Goal: Find specific page/section: Find specific page/section

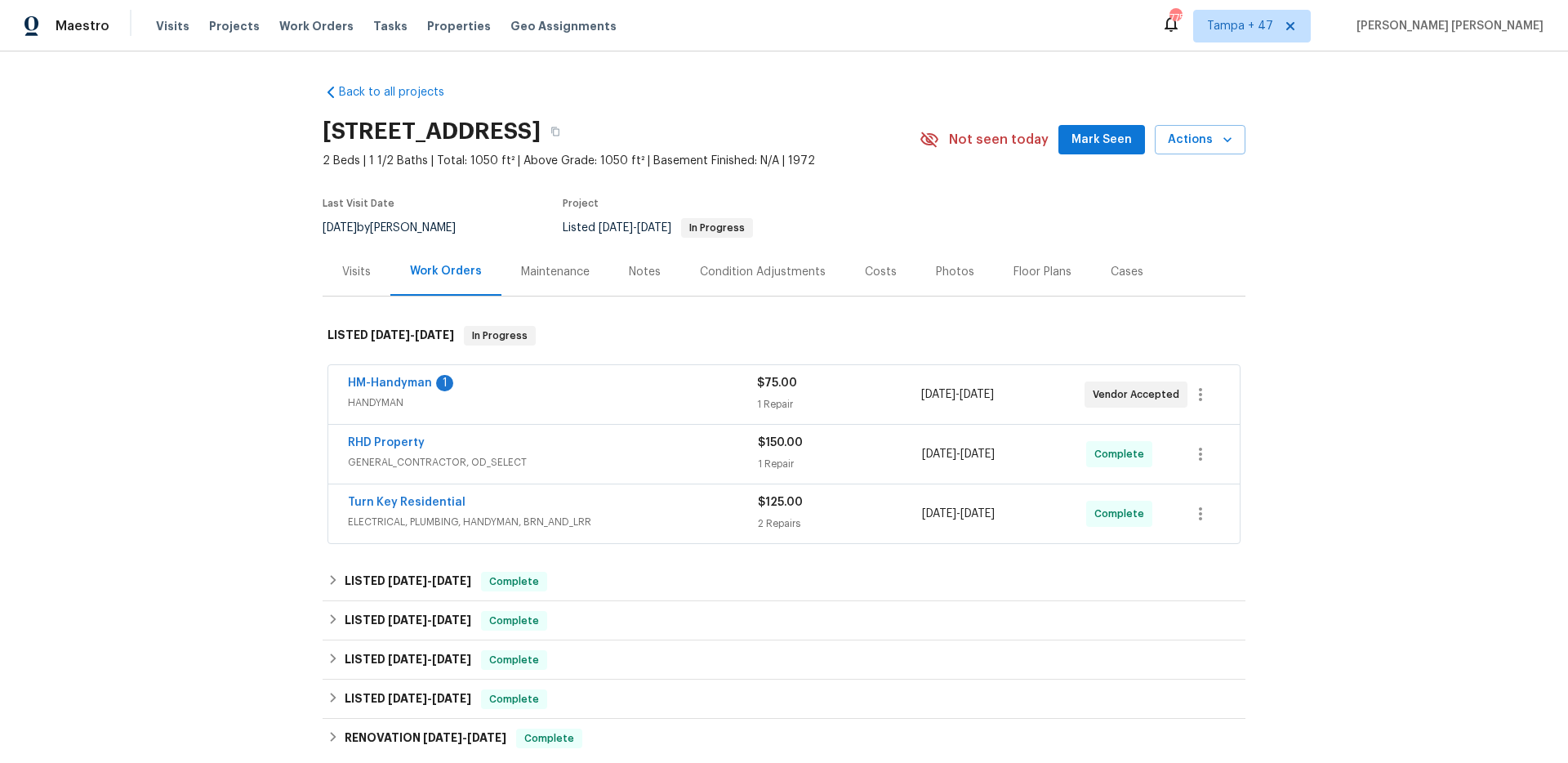
click at [304, 24] on span "Work Orders" at bounding box center [317, 26] width 74 height 16
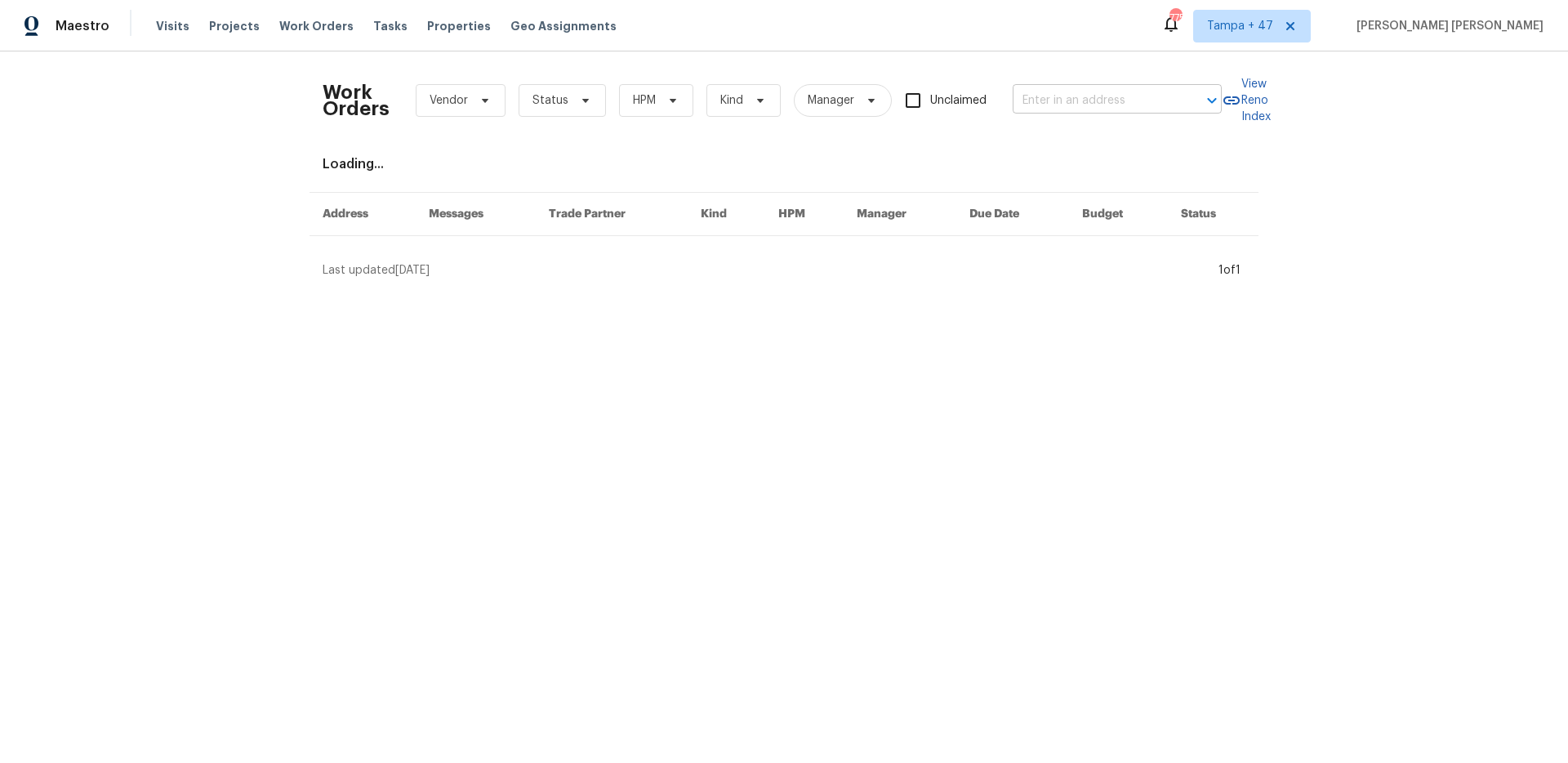
click at [1080, 106] on input "text" at bounding box center [1095, 101] width 163 height 25
paste input "[STREET_ADDRESS][PERSON_NAME]"
type input "[STREET_ADDRESS][PERSON_NAME]"
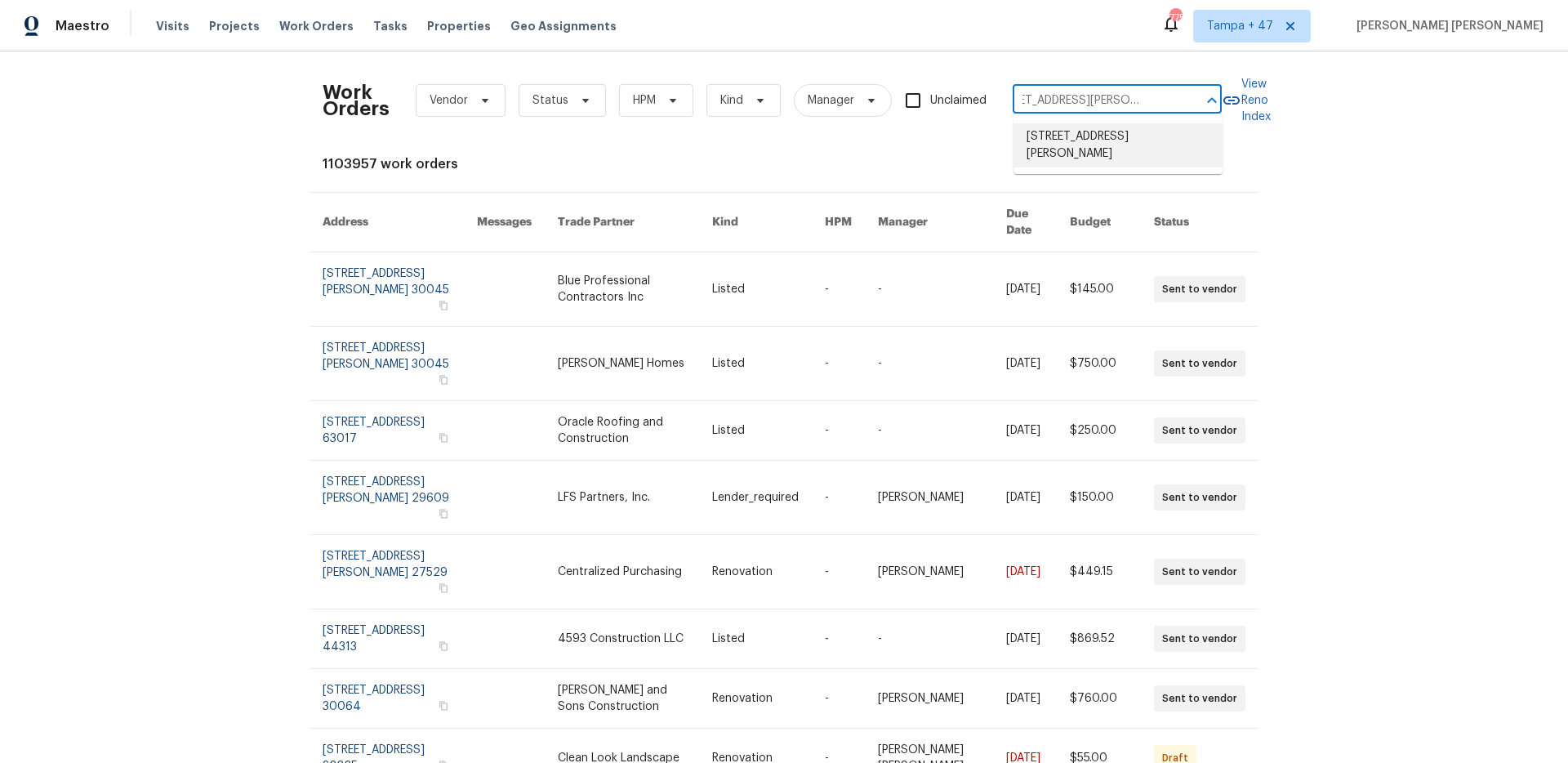
click at [1094, 148] on li "[STREET_ADDRESS][PERSON_NAME]" at bounding box center [1118, 145] width 209 height 44
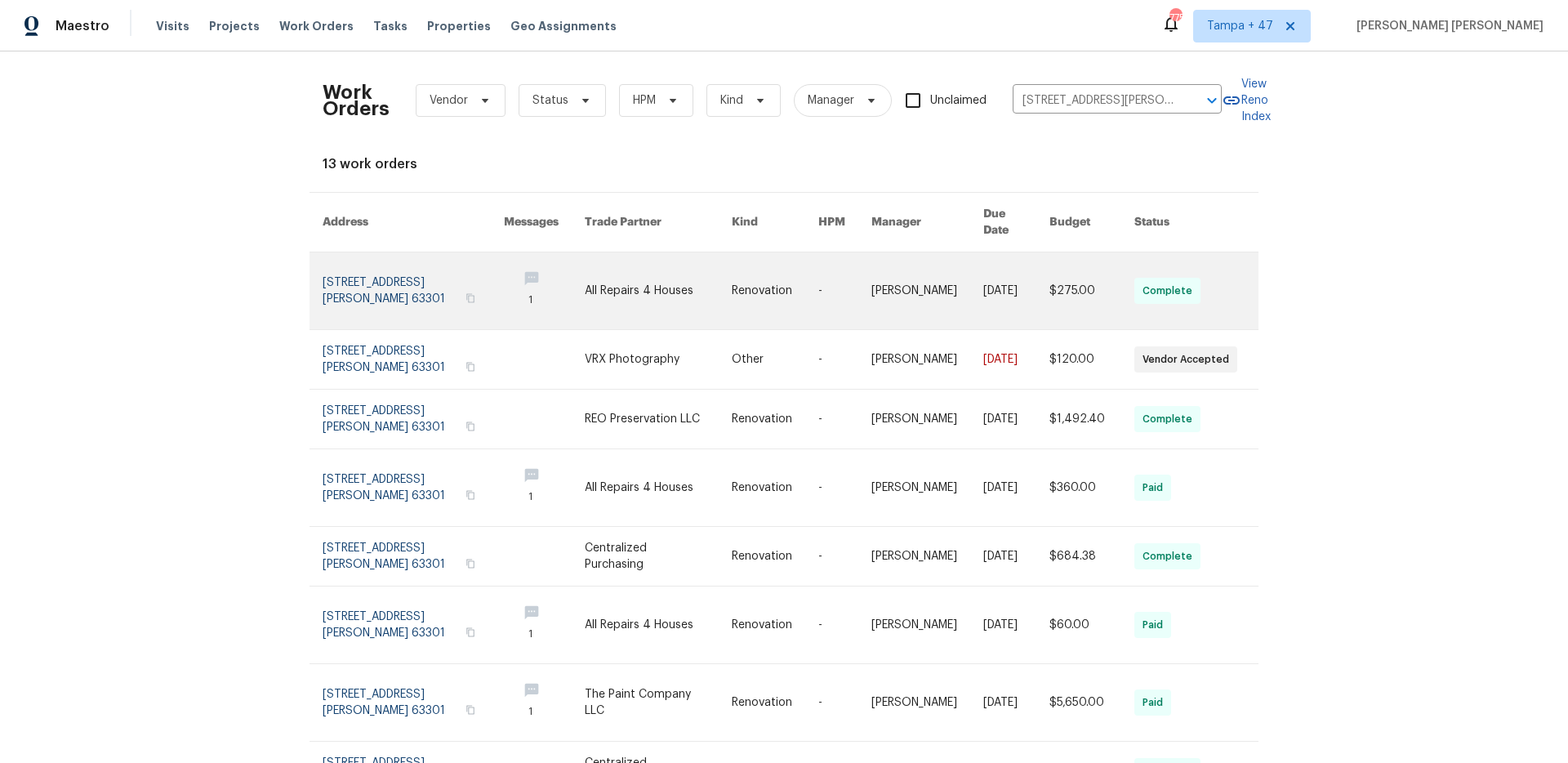
click at [1015, 270] on link at bounding box center [1016, 290] width 66 height 77
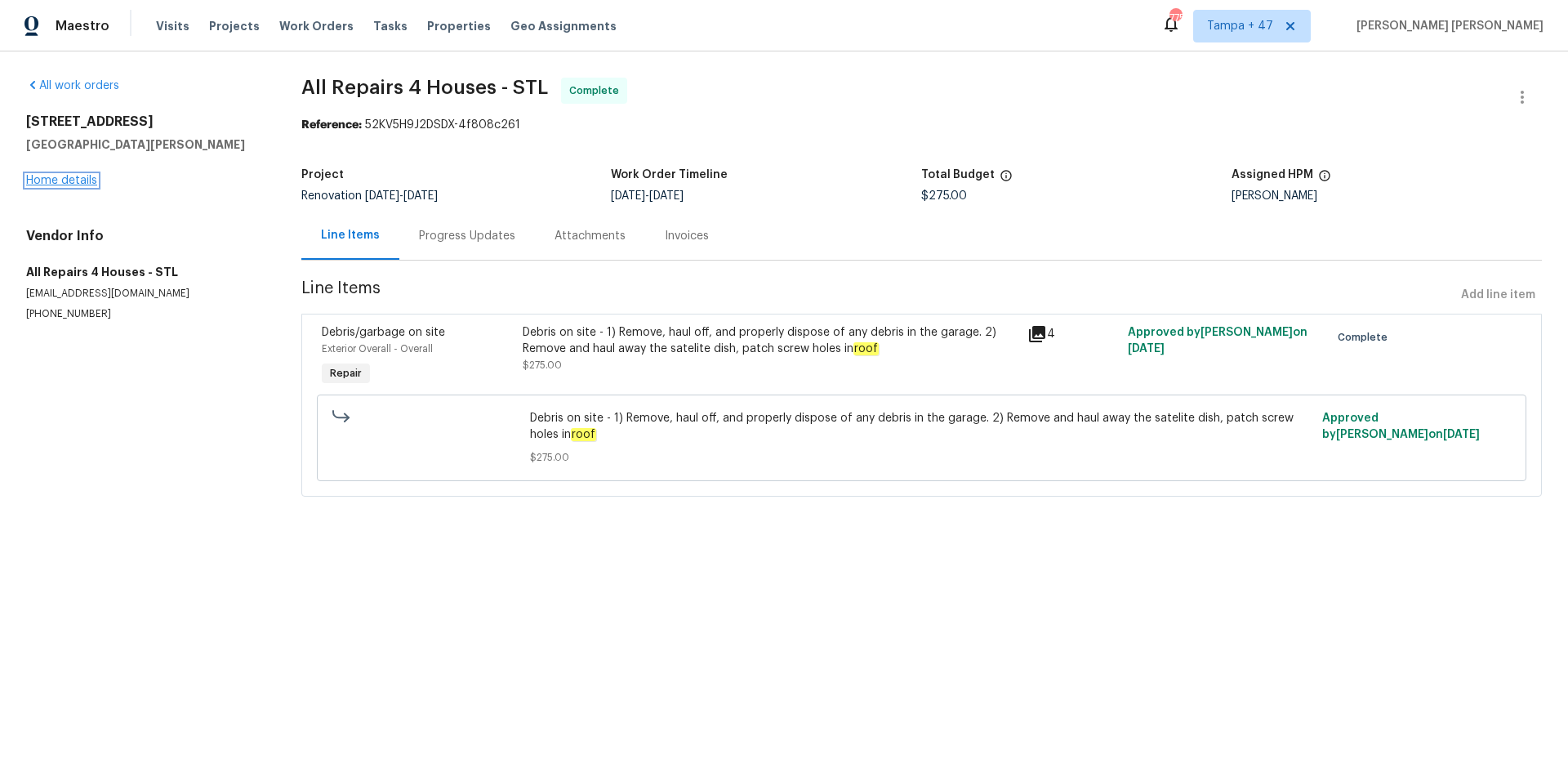
click at [89, 180] on link "Home details" at bounding box center [61, 180] width 71 height 11
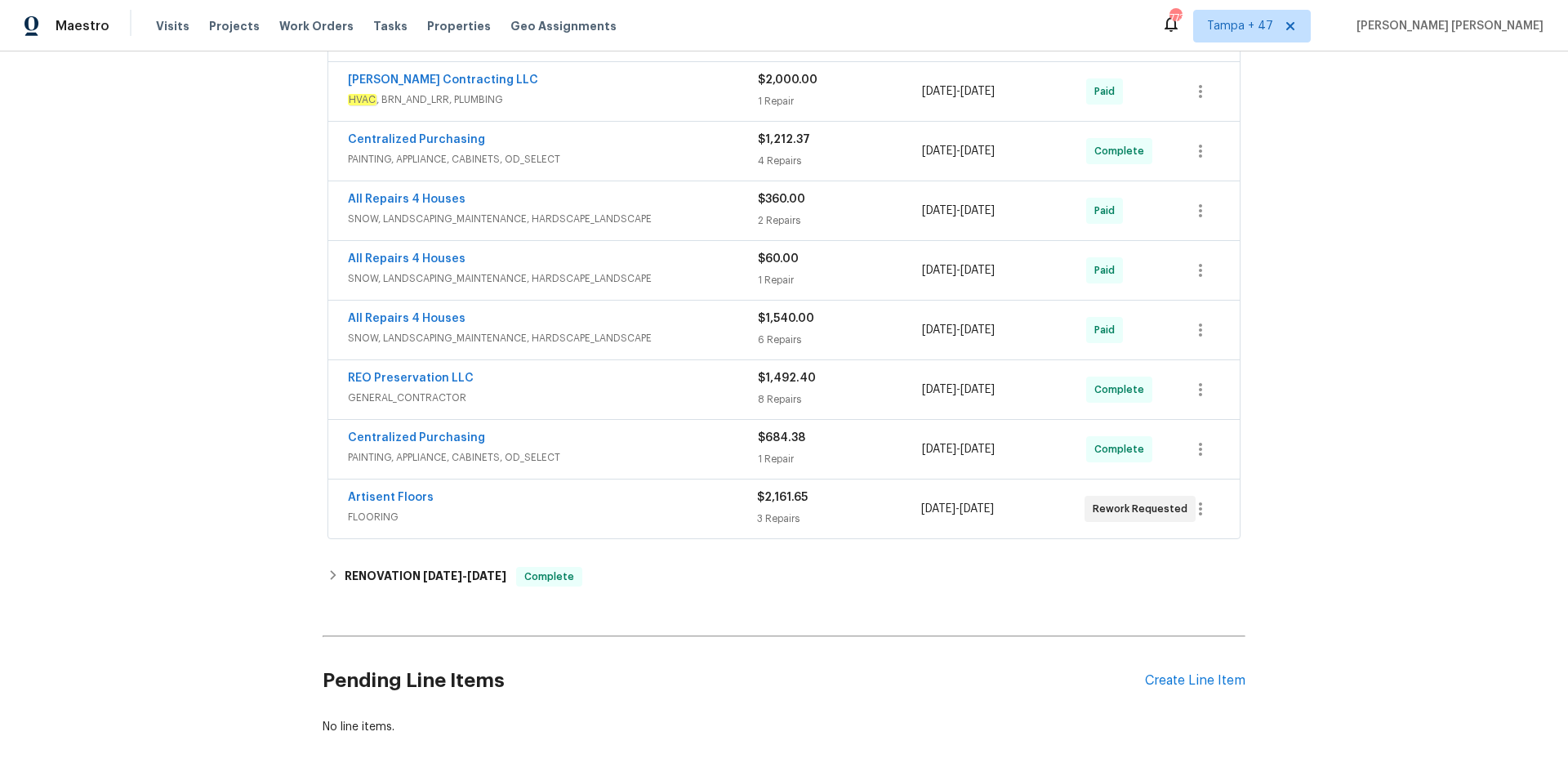
scroll to position [632, 0]
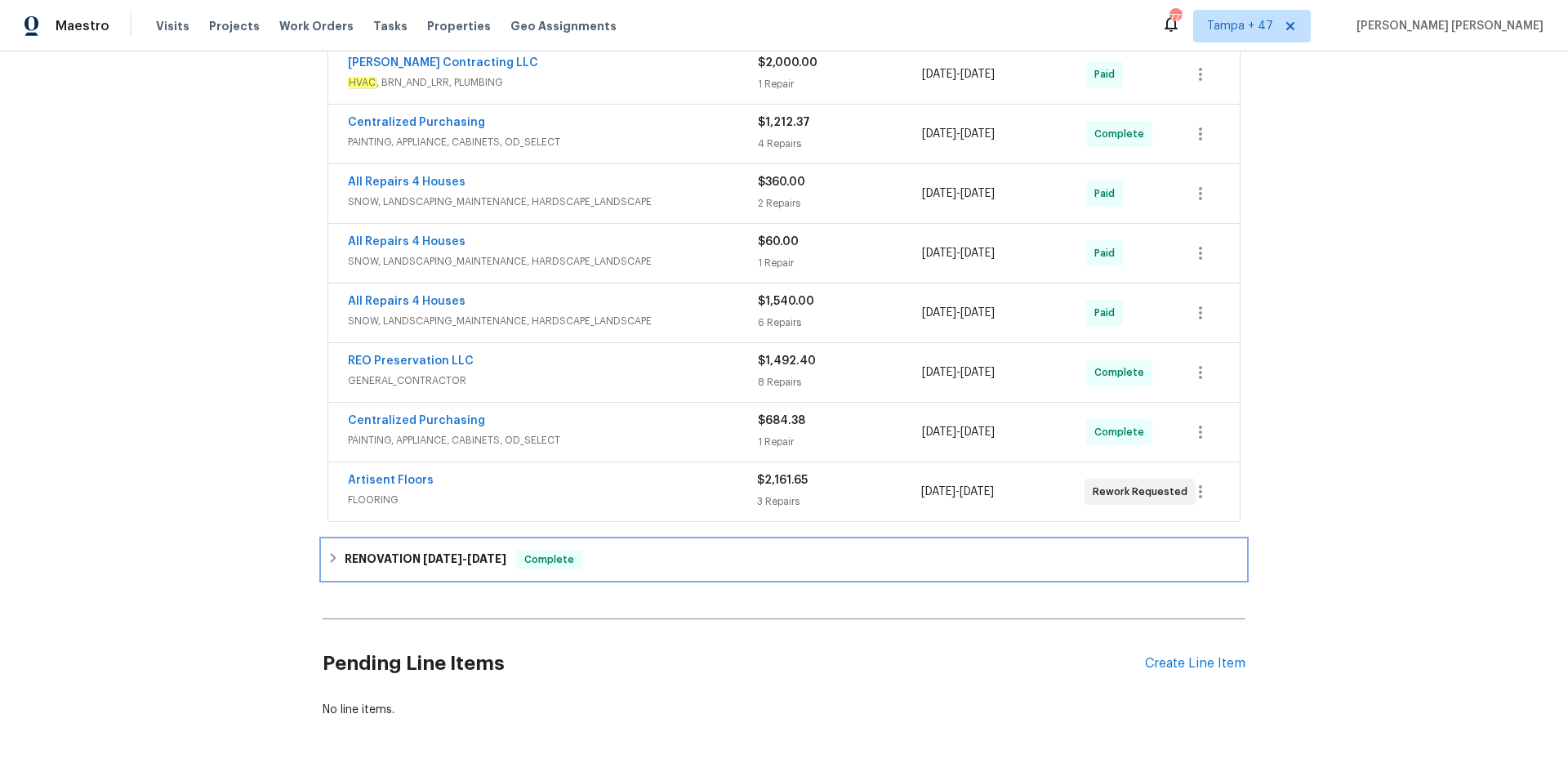
click at [458, 560] on span "[DATE]" at bounding box center [443, 558] width 40 height 11
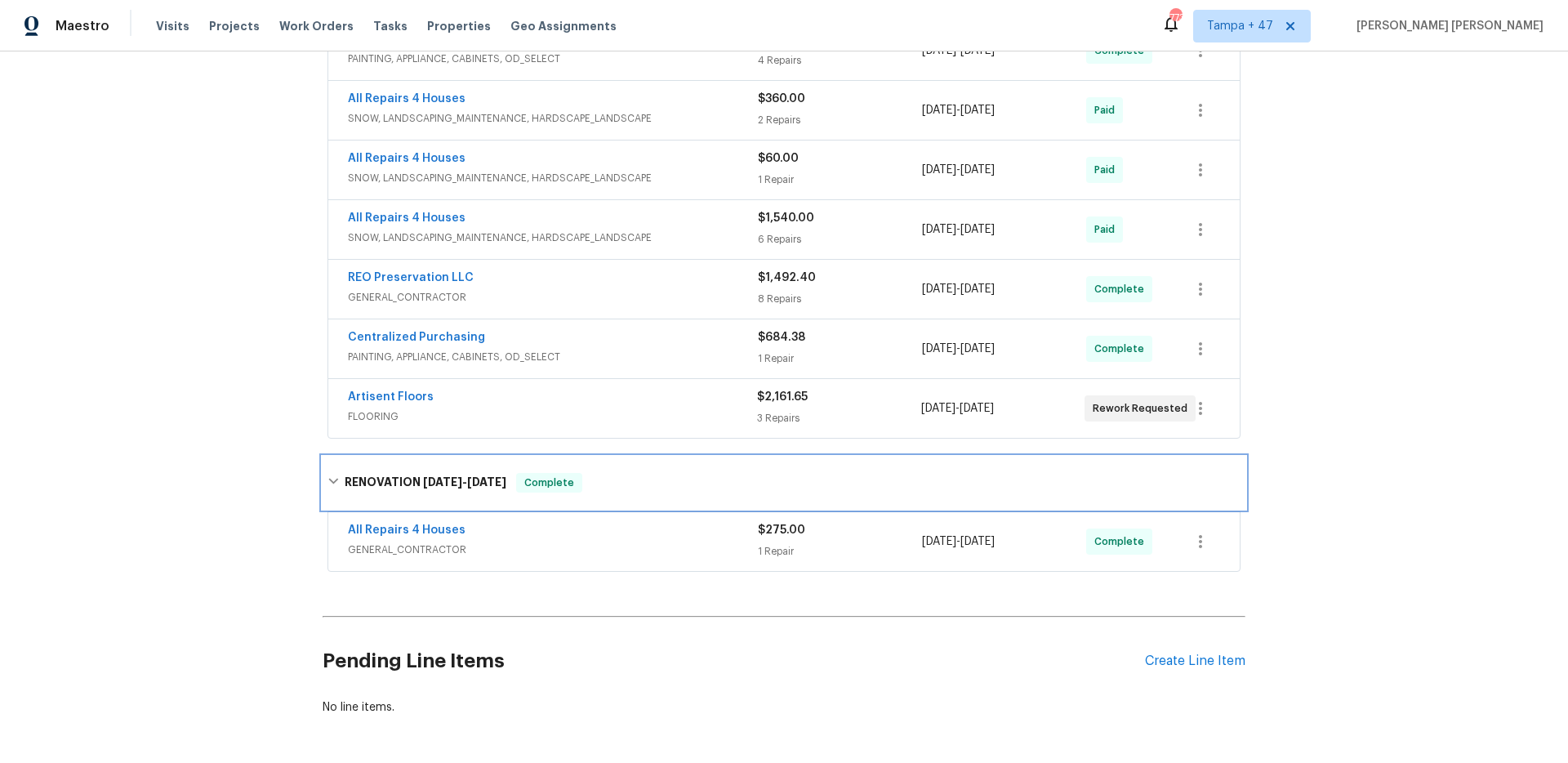
scroll to position [720, 0]
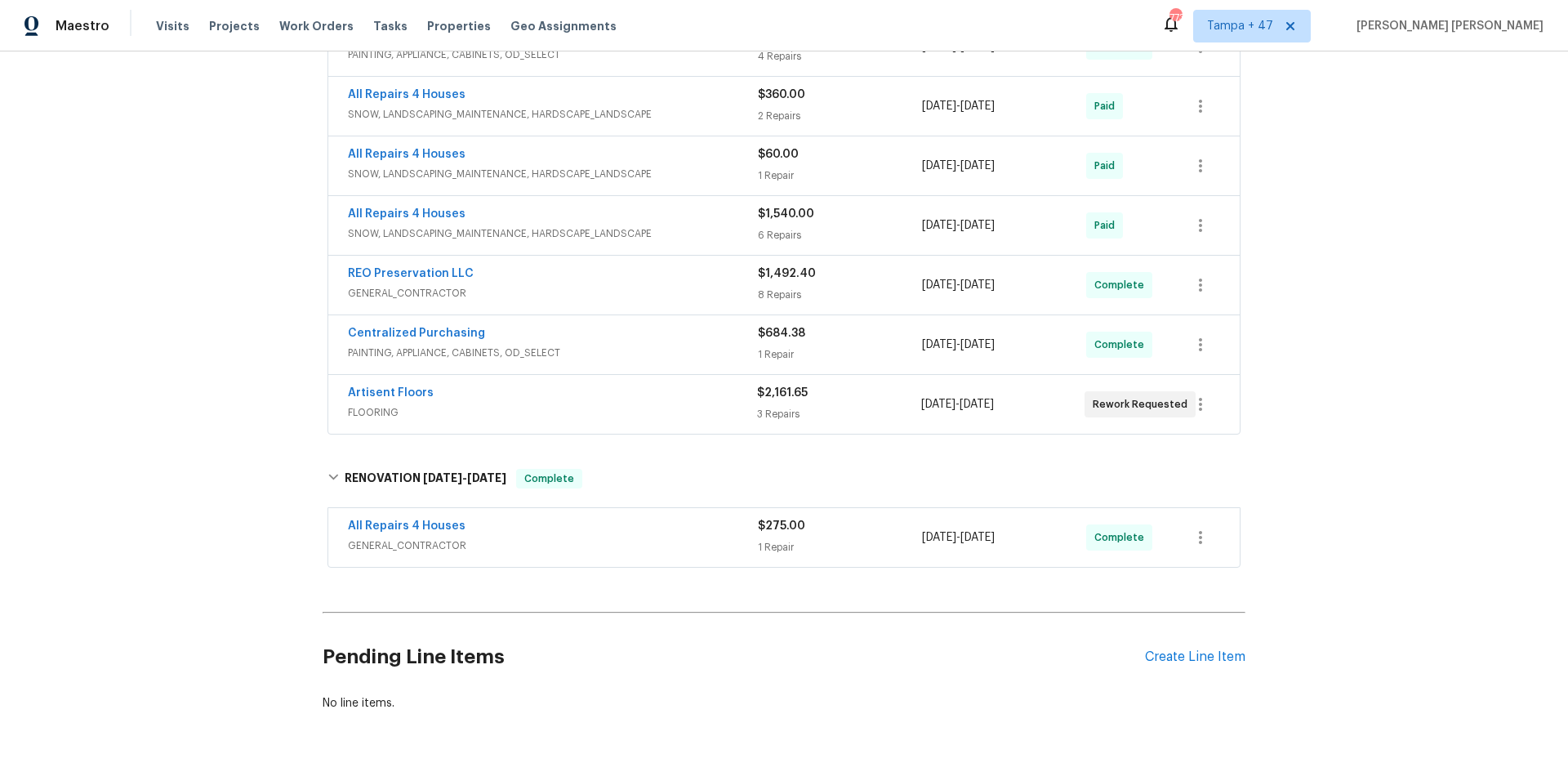
click at [531, 549] on span "GENERAL_CONTRACTOR" at bounding box center [553, 545] width 410 height 16
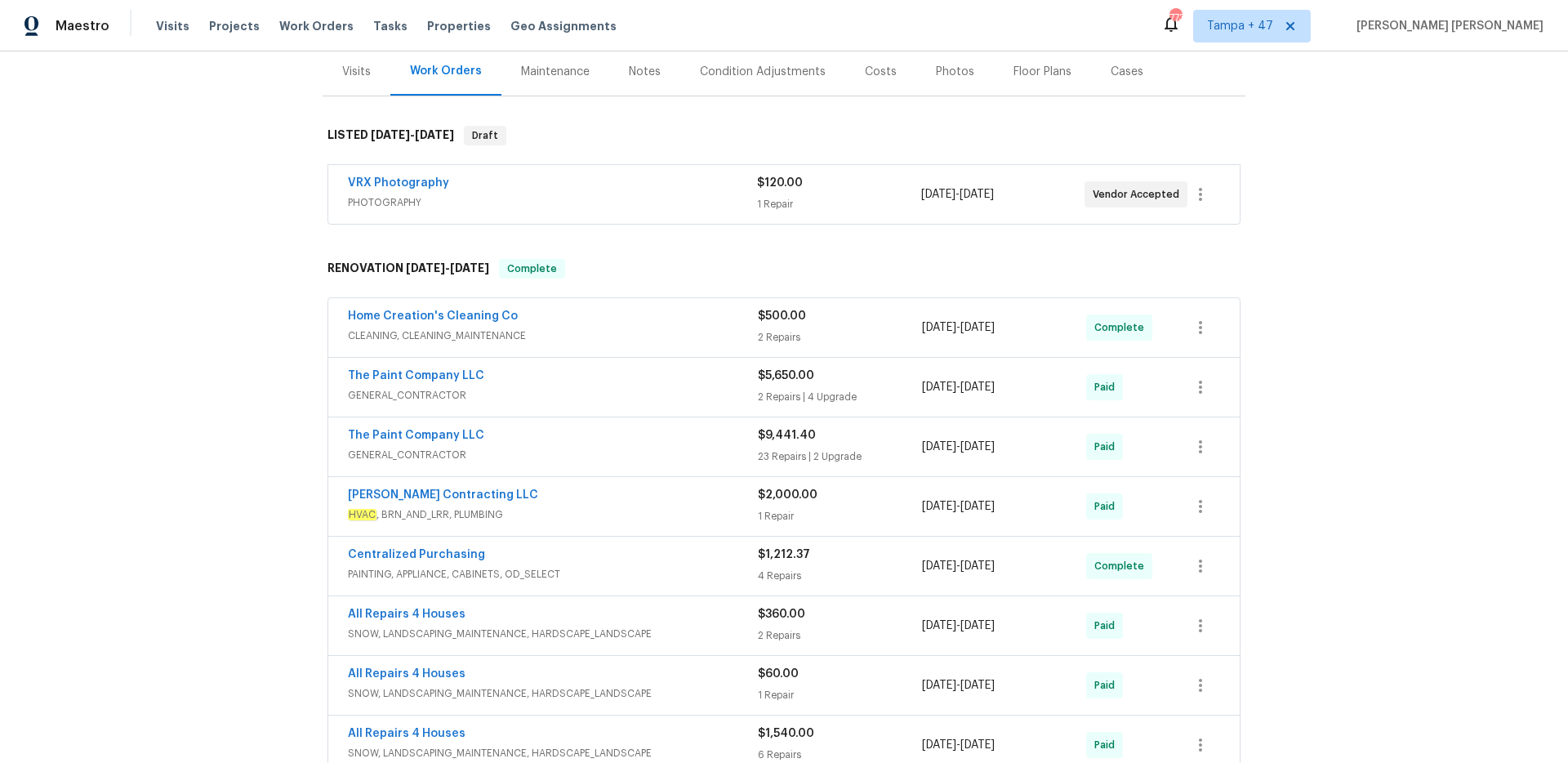
scroll to position [0, 0]
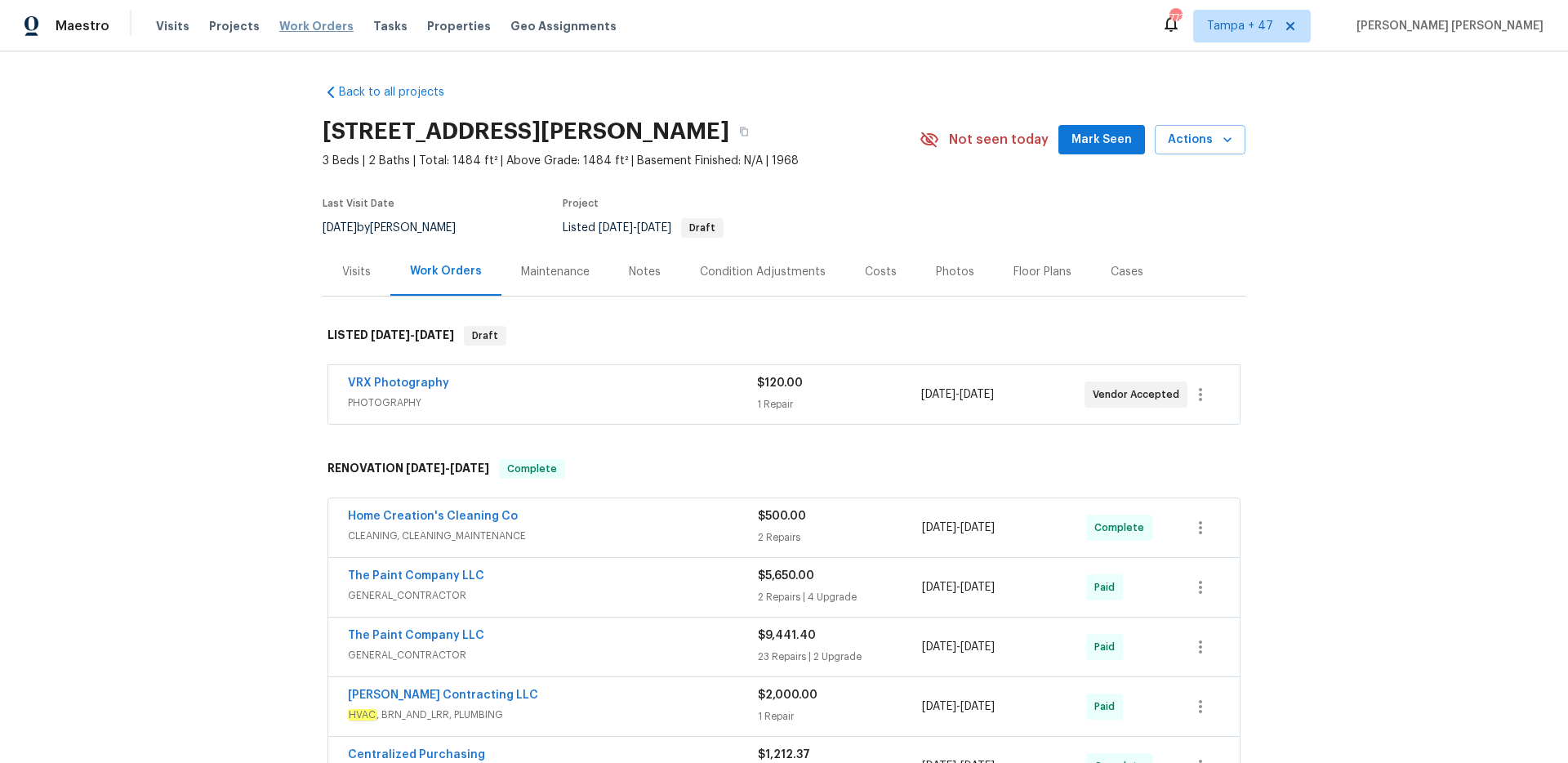
click at [307, 26] on span "Work Orders" at bounding box center [317, 26] width 74 height 16
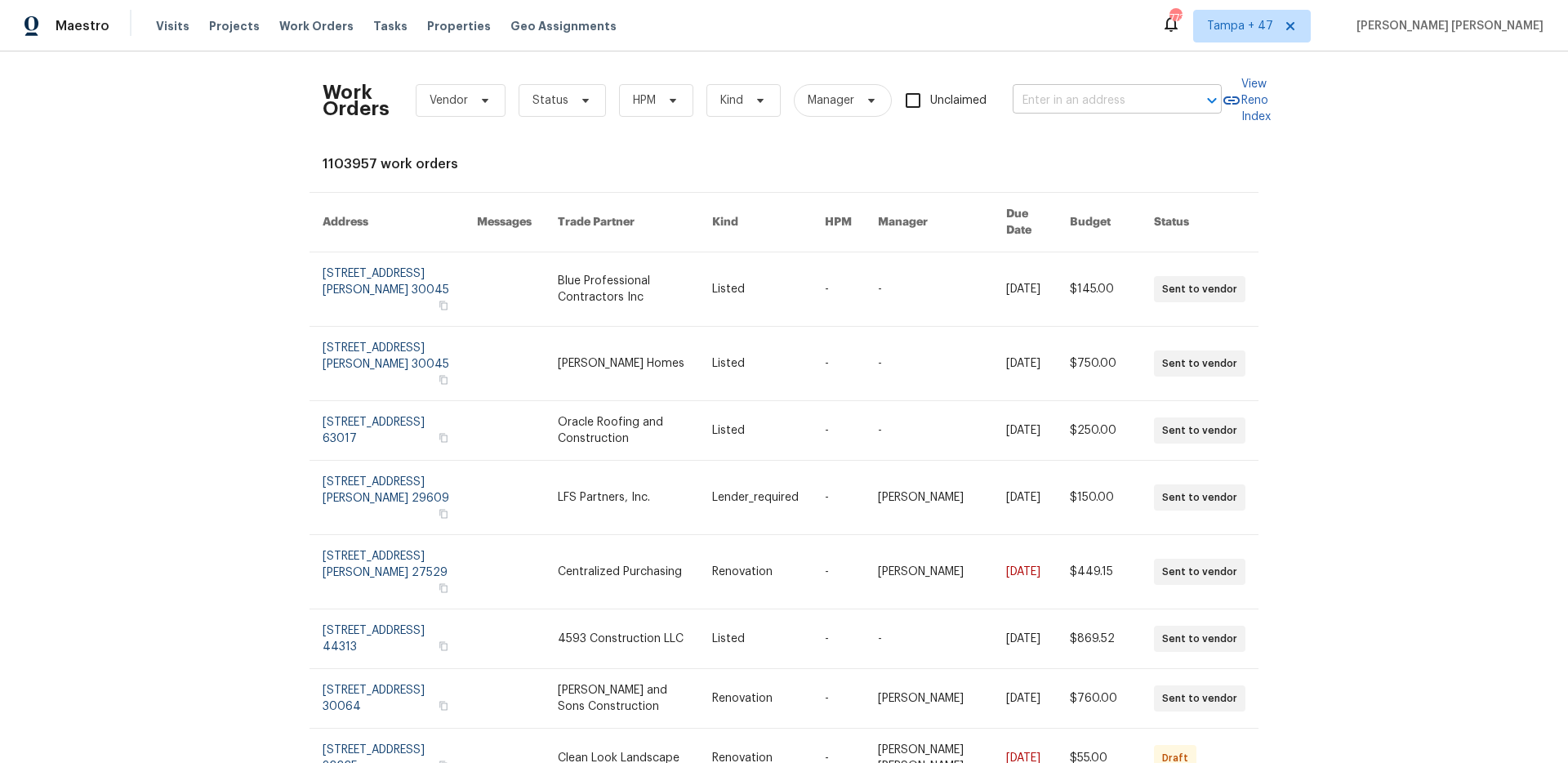
click at [1102, 108] on input "text" at bounding box center [1095, 101] width 163 height 25
paste input "[STREET_ADDRESS][PERSON_NAME]"
type input "[STREET_ADDRESS][PERSON_NAME]"
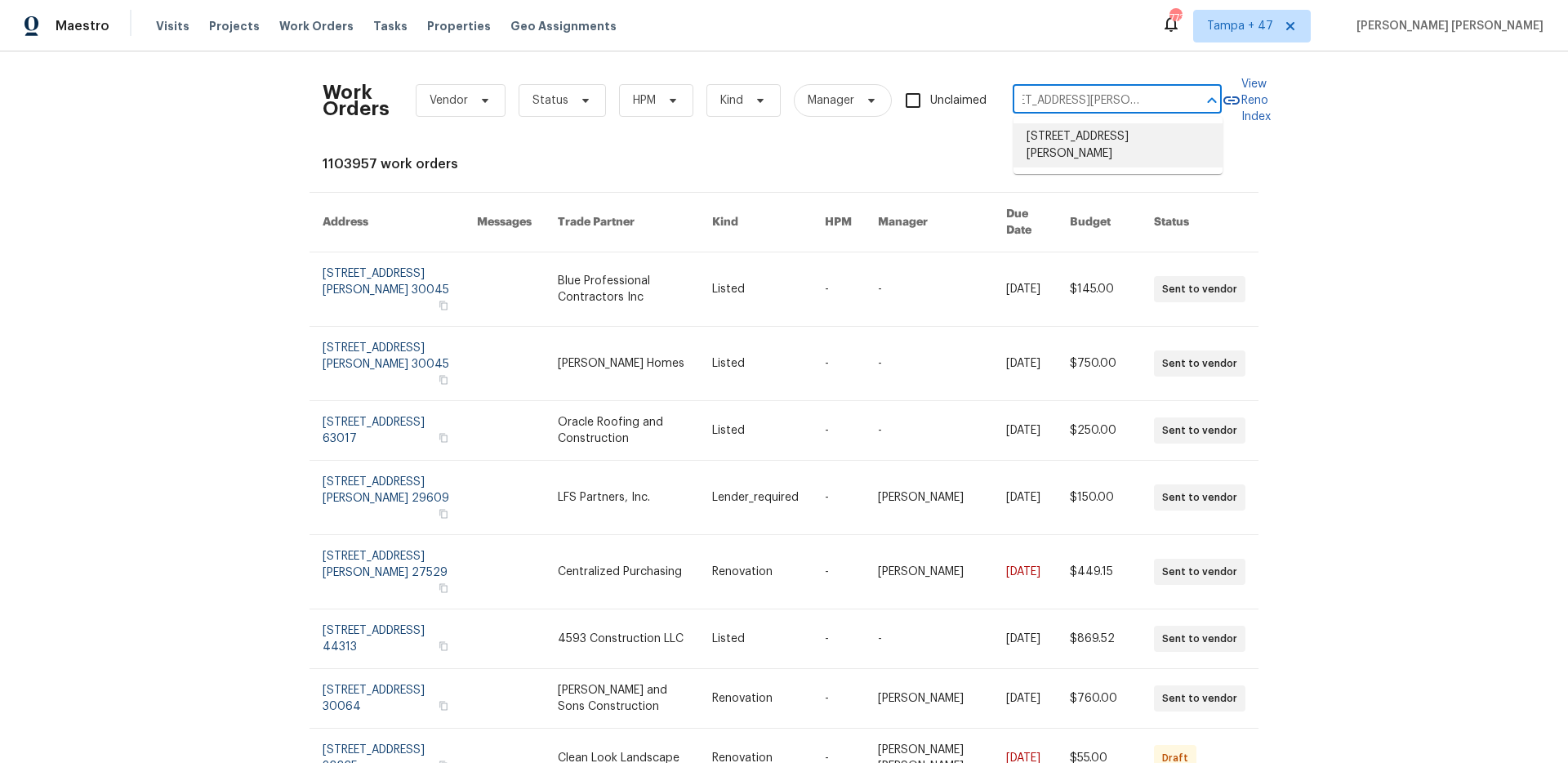
click at [1094, 156] on li "[STREET_ADDRESS][PERSON_NAME]" at bounding box center [1118, 145] width 209 height 44
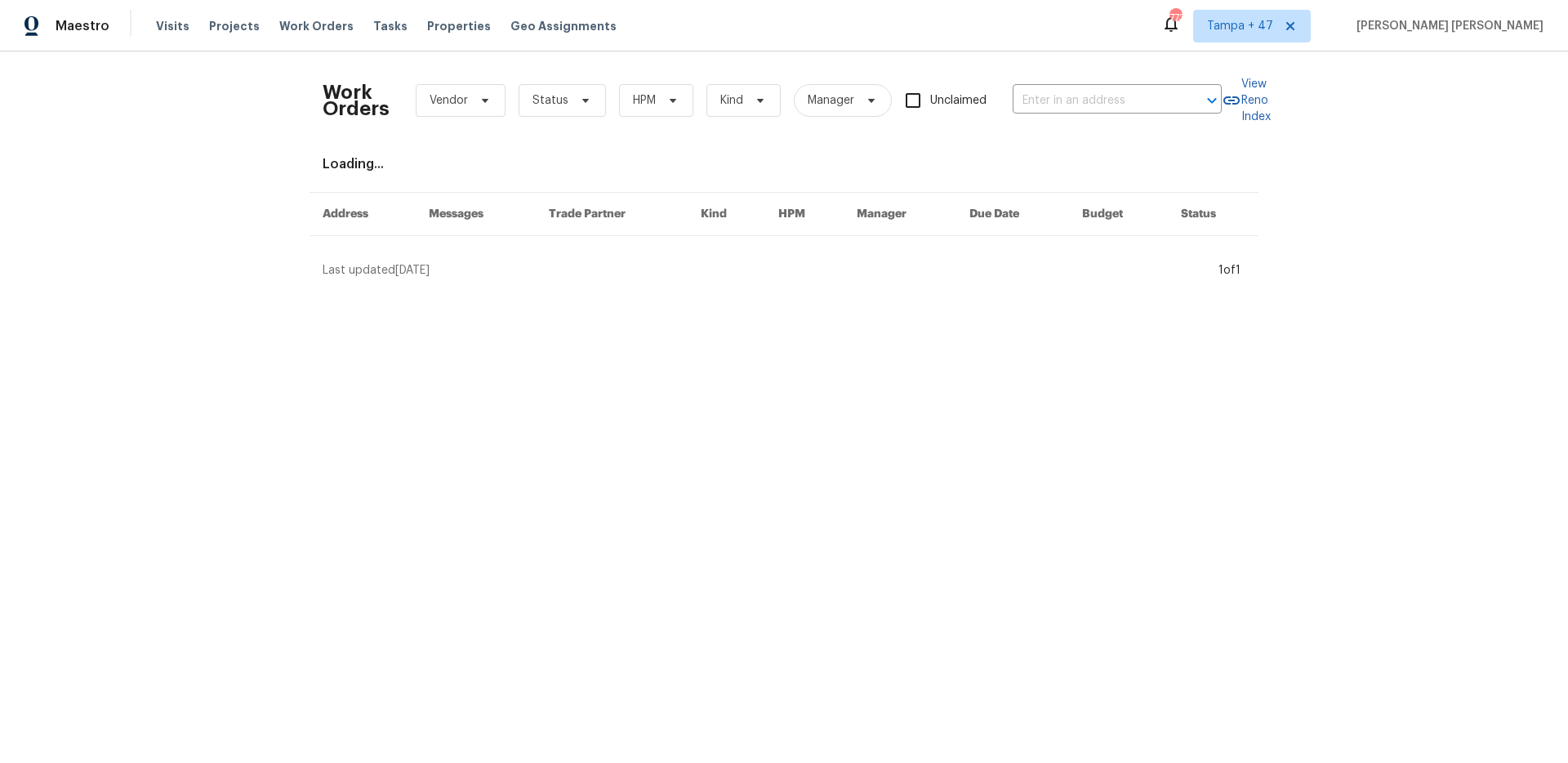
type input "[STREET_ADDRESS][PERSON_NAME]"
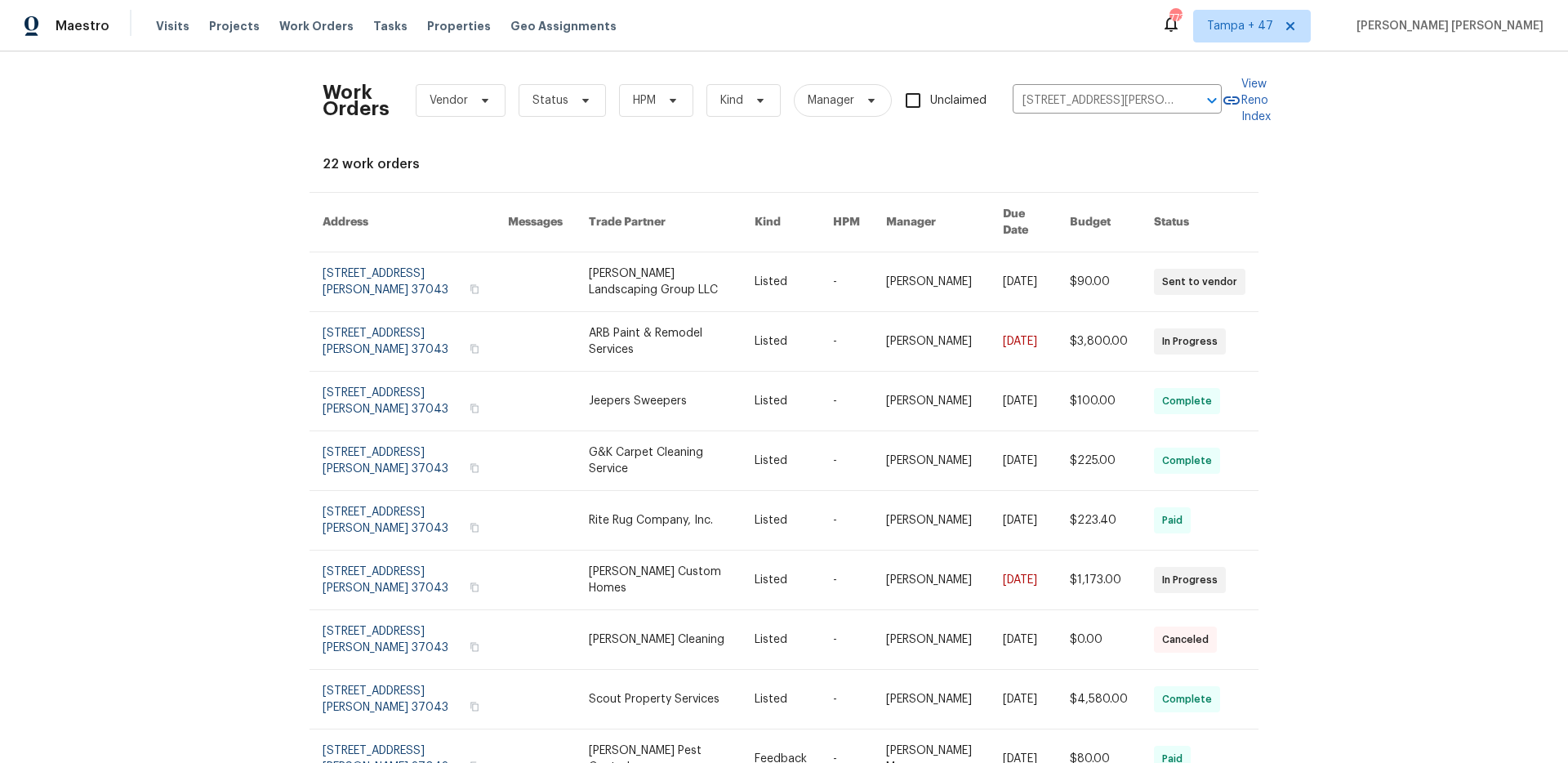
click at [1049, 263] on link at bounding box center [1036, 281] width 67 height 58
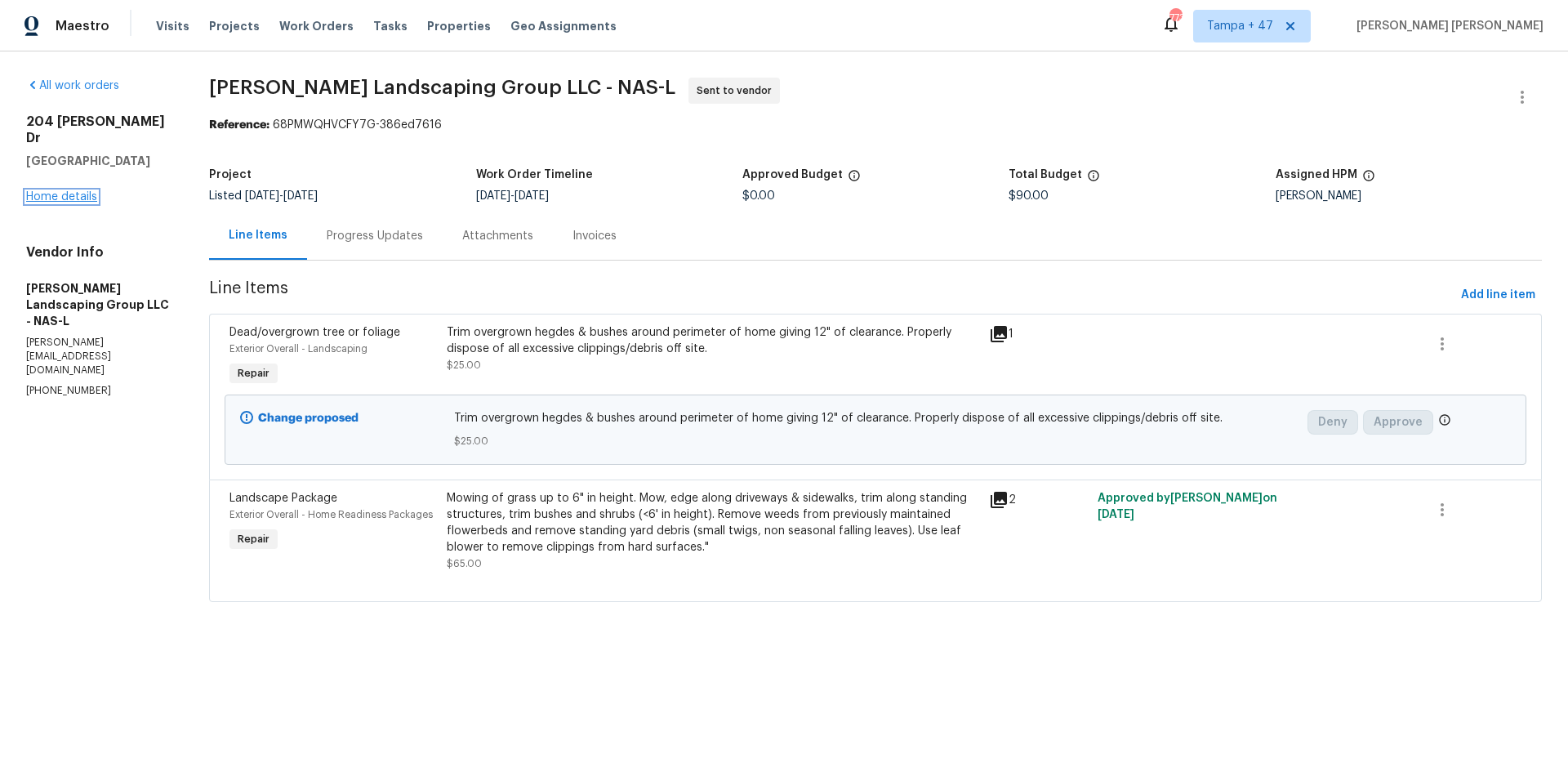
click at [85, 191] on link "Home details" at bounding box center [61, 196] width 71 height 11
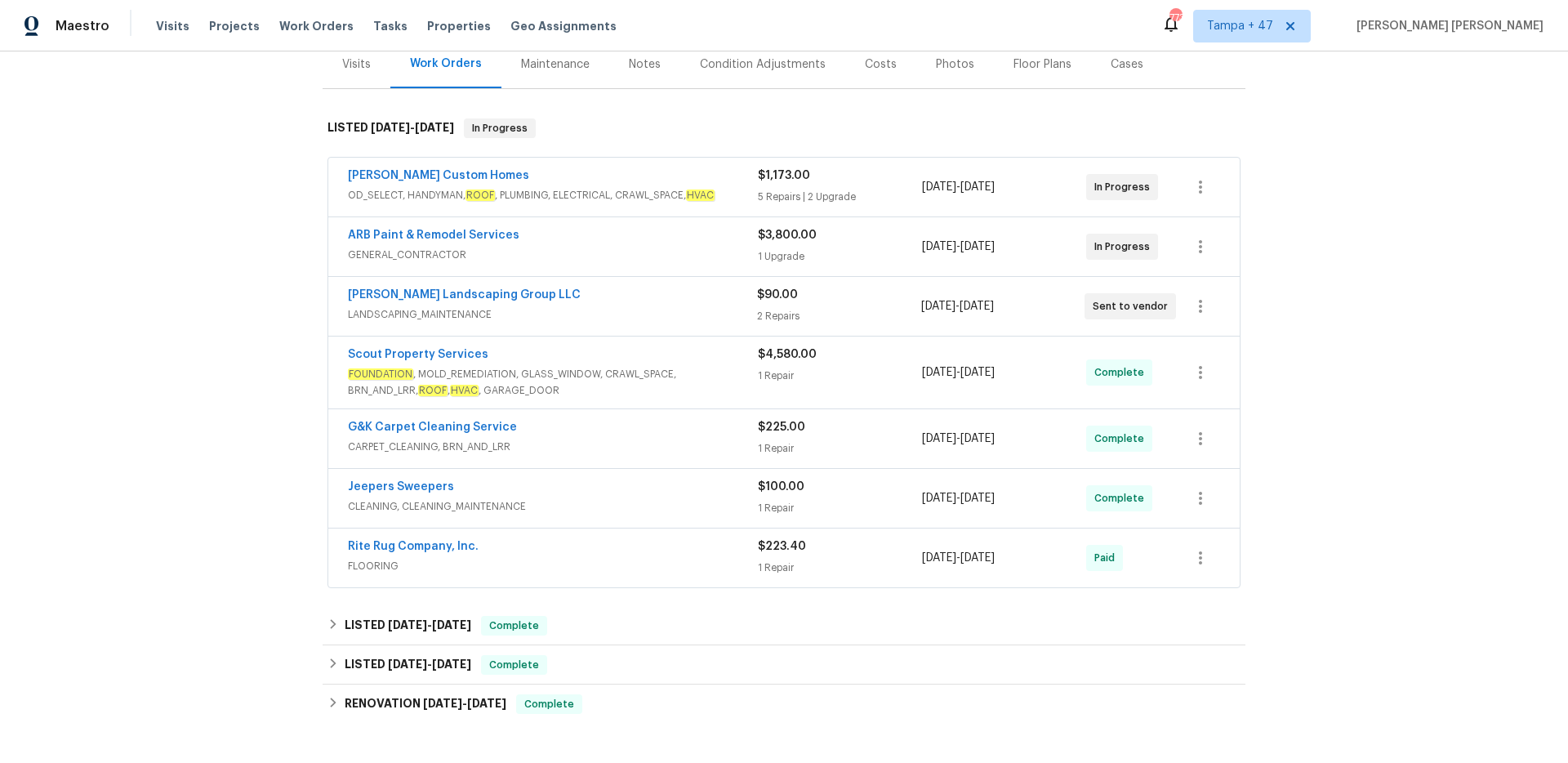
scroll to position [200, 0]
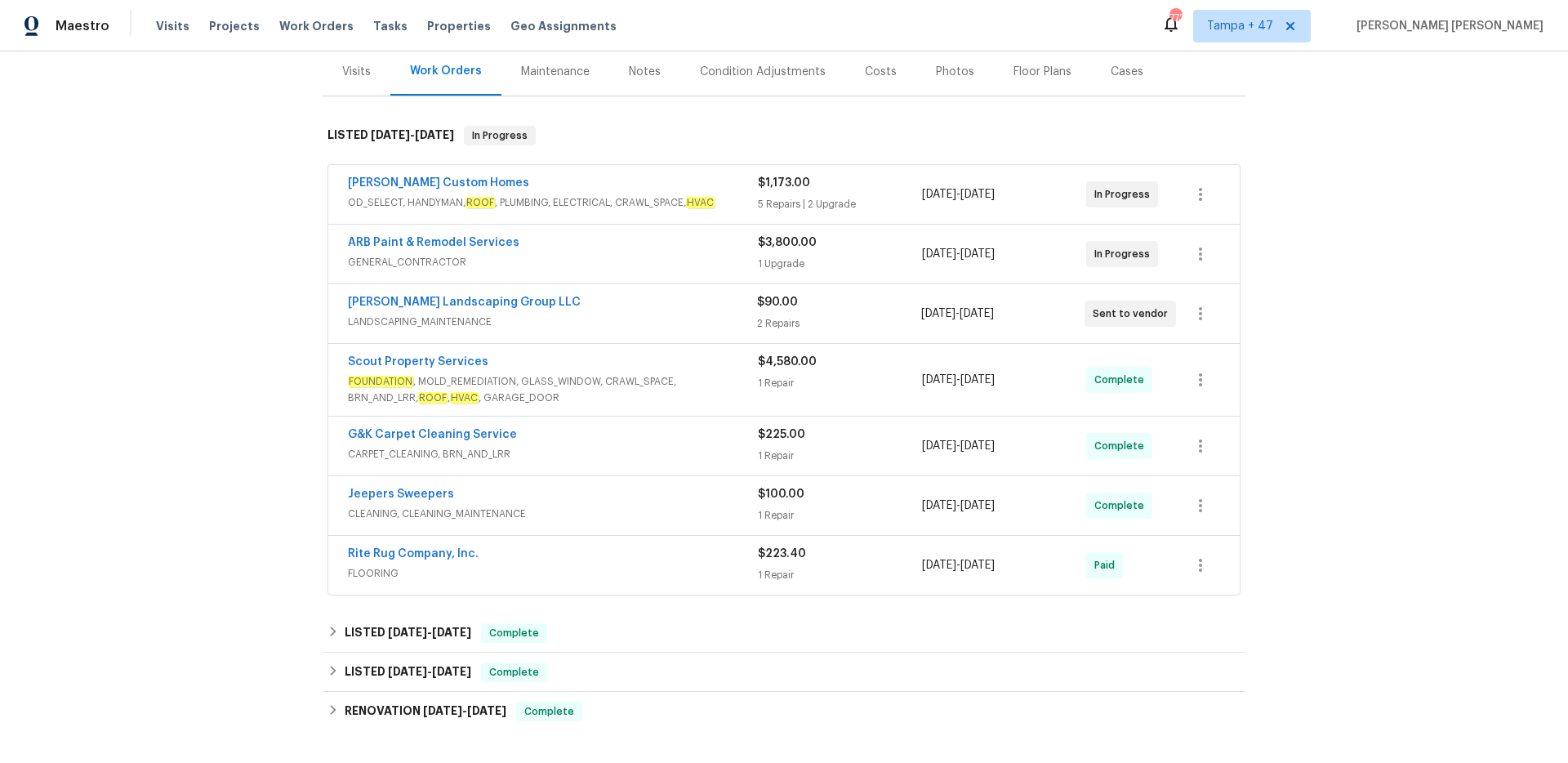
click at [673, 315] on span "LANDSCAPING_MAINTENANCE" at bounding box center [553, 322] width 409 height 16
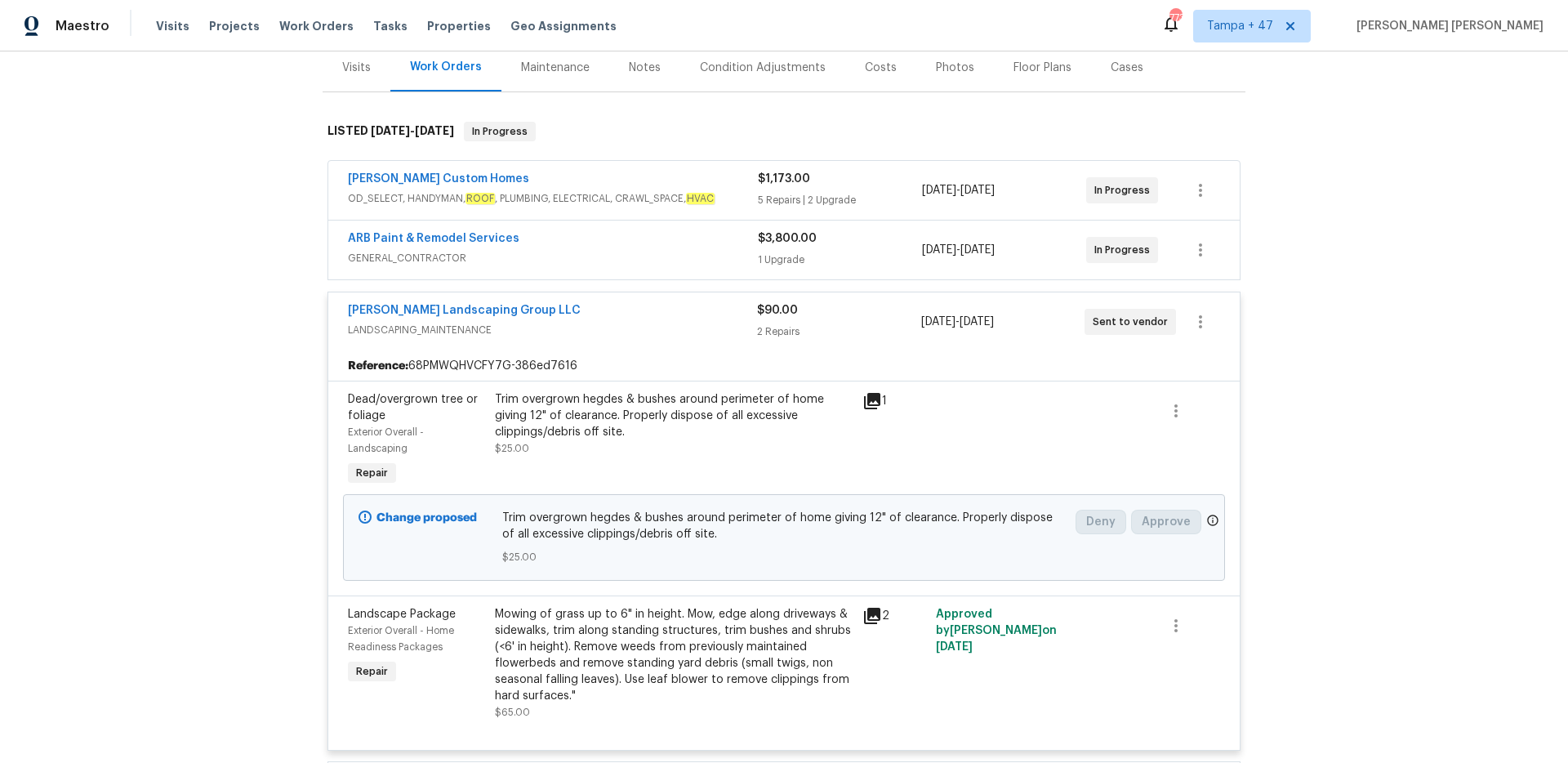
scroll to position [199, 0]
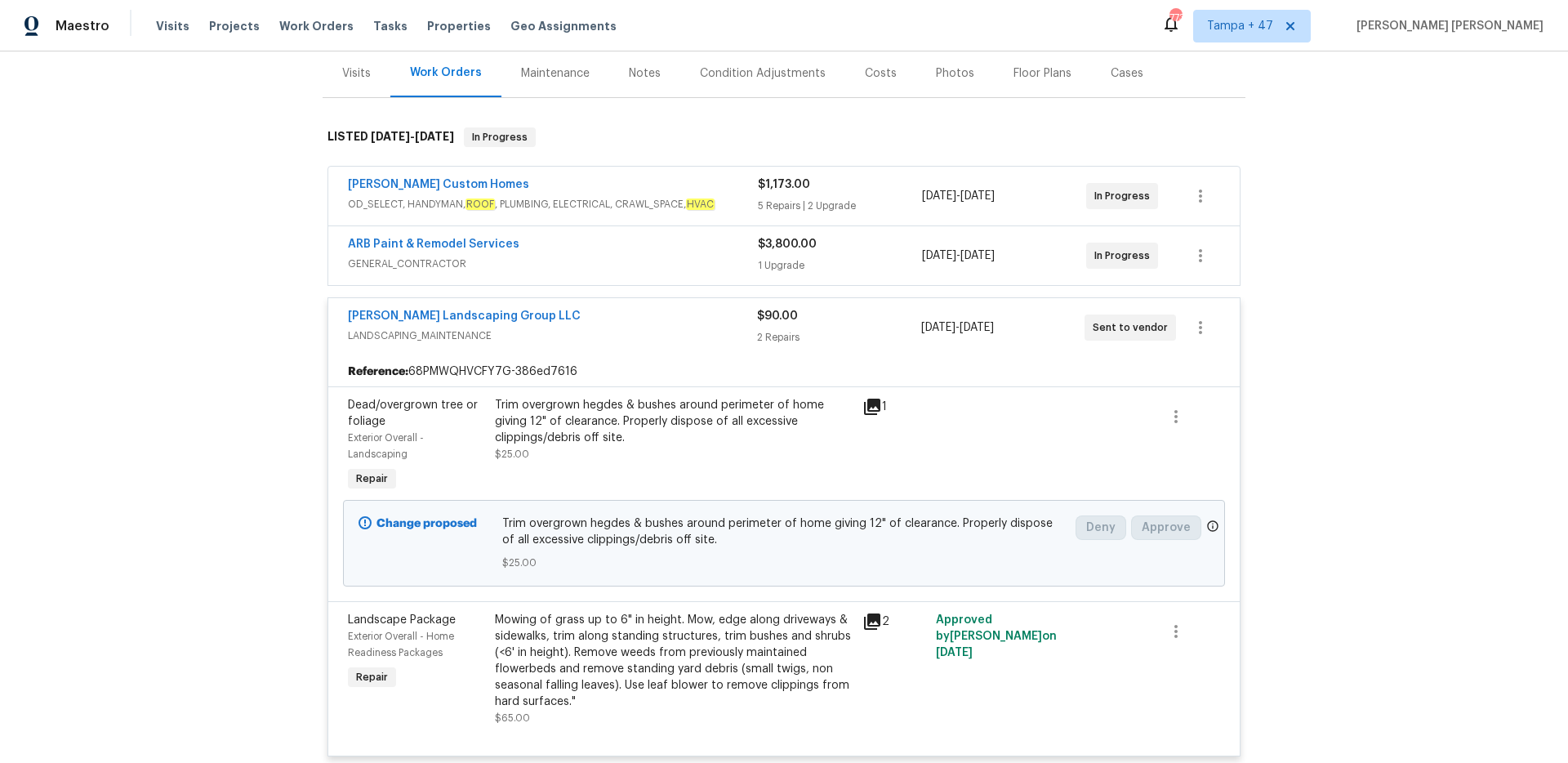
click at [710, 256] on span "GENERAL_CONTRACTOR" at bounding box center [553, 263] width 410 height 16
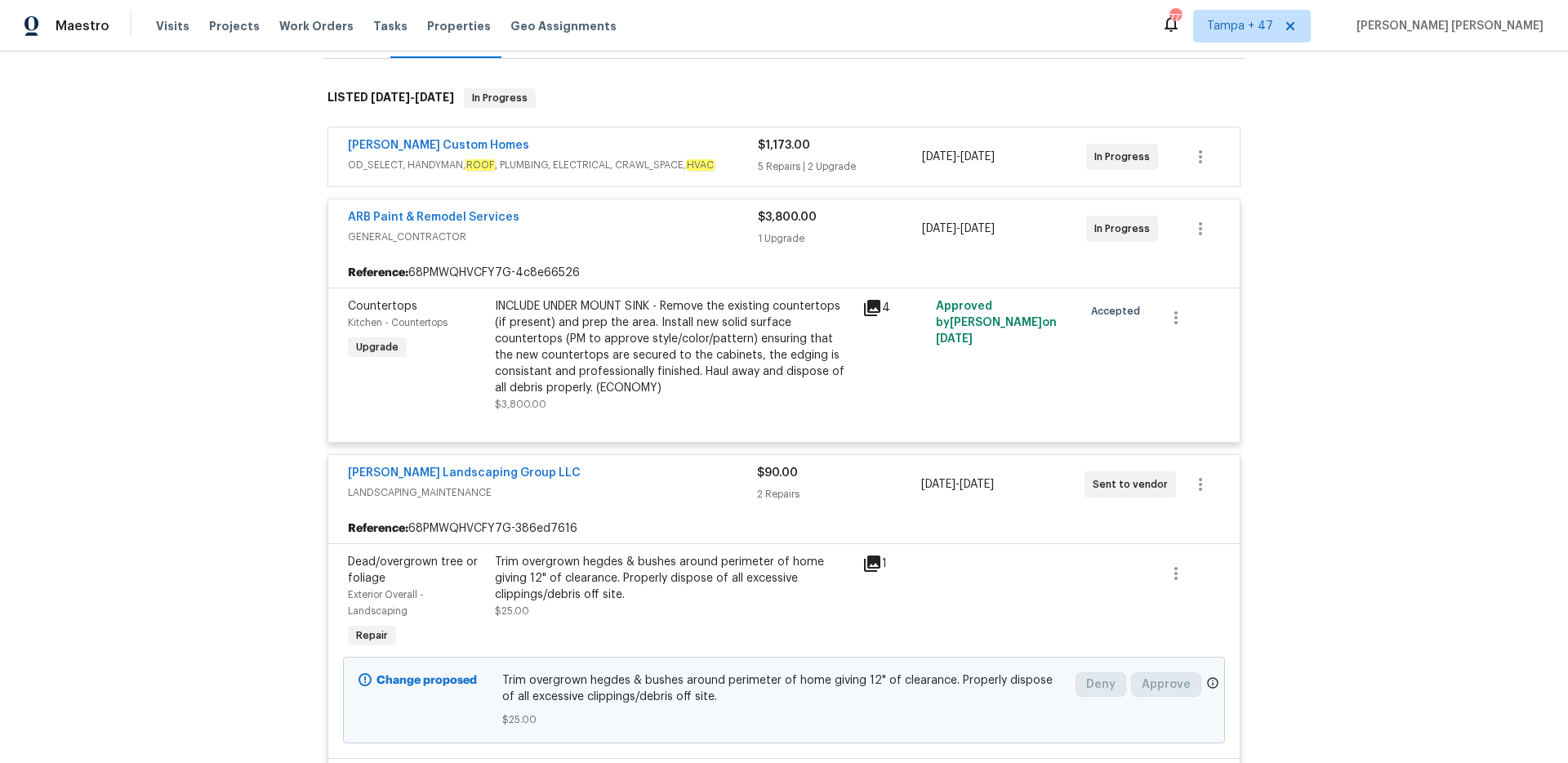
scroll to position [233, 0]
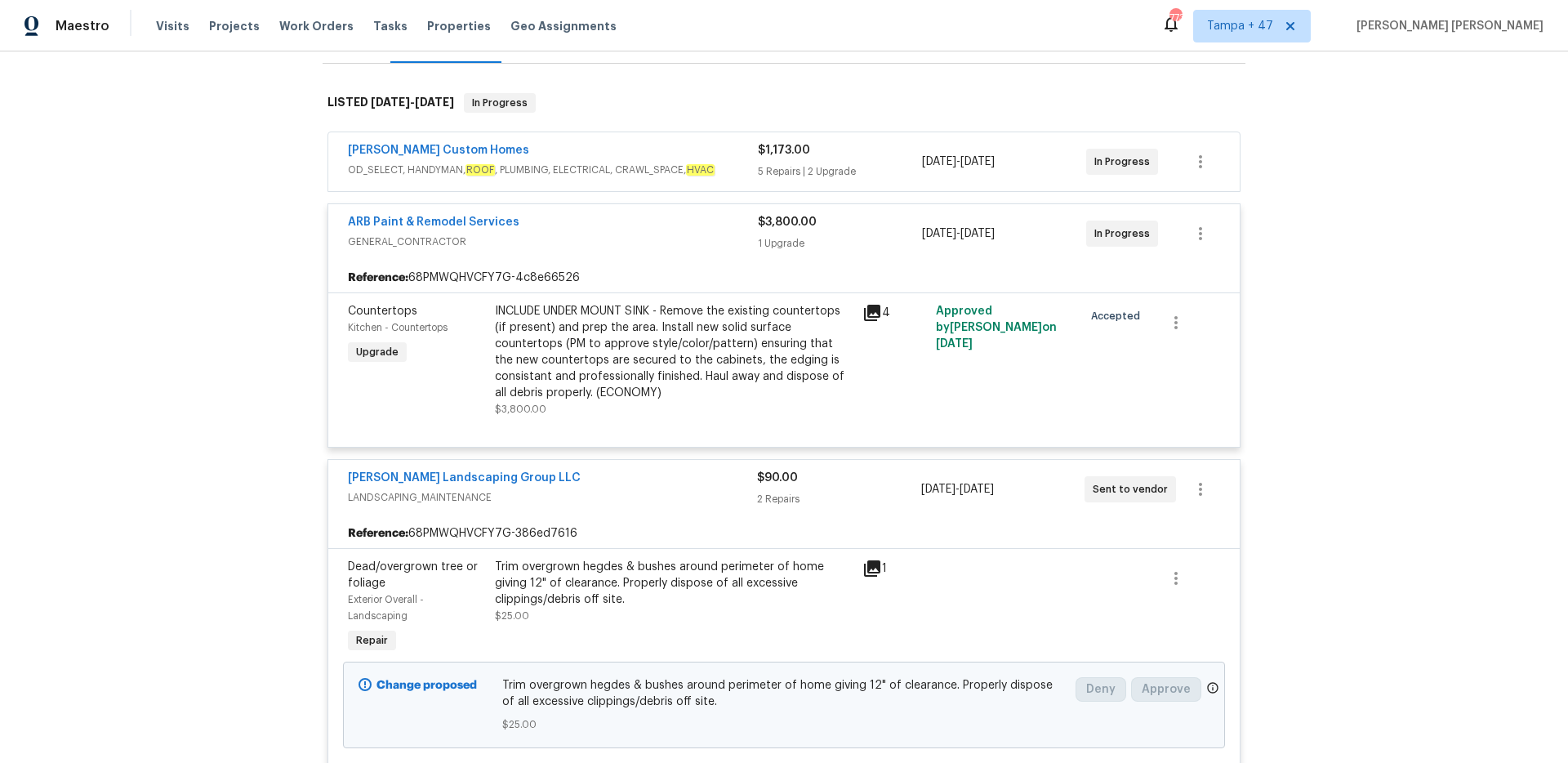
click at [723, 167] on span "OD_SELECT, HANDYMAN, ROOF , PLUMBING, ELECTRICAL, CRAWL_SPACE, HVAC" at bounding box center [553, 169] width 410 height 16
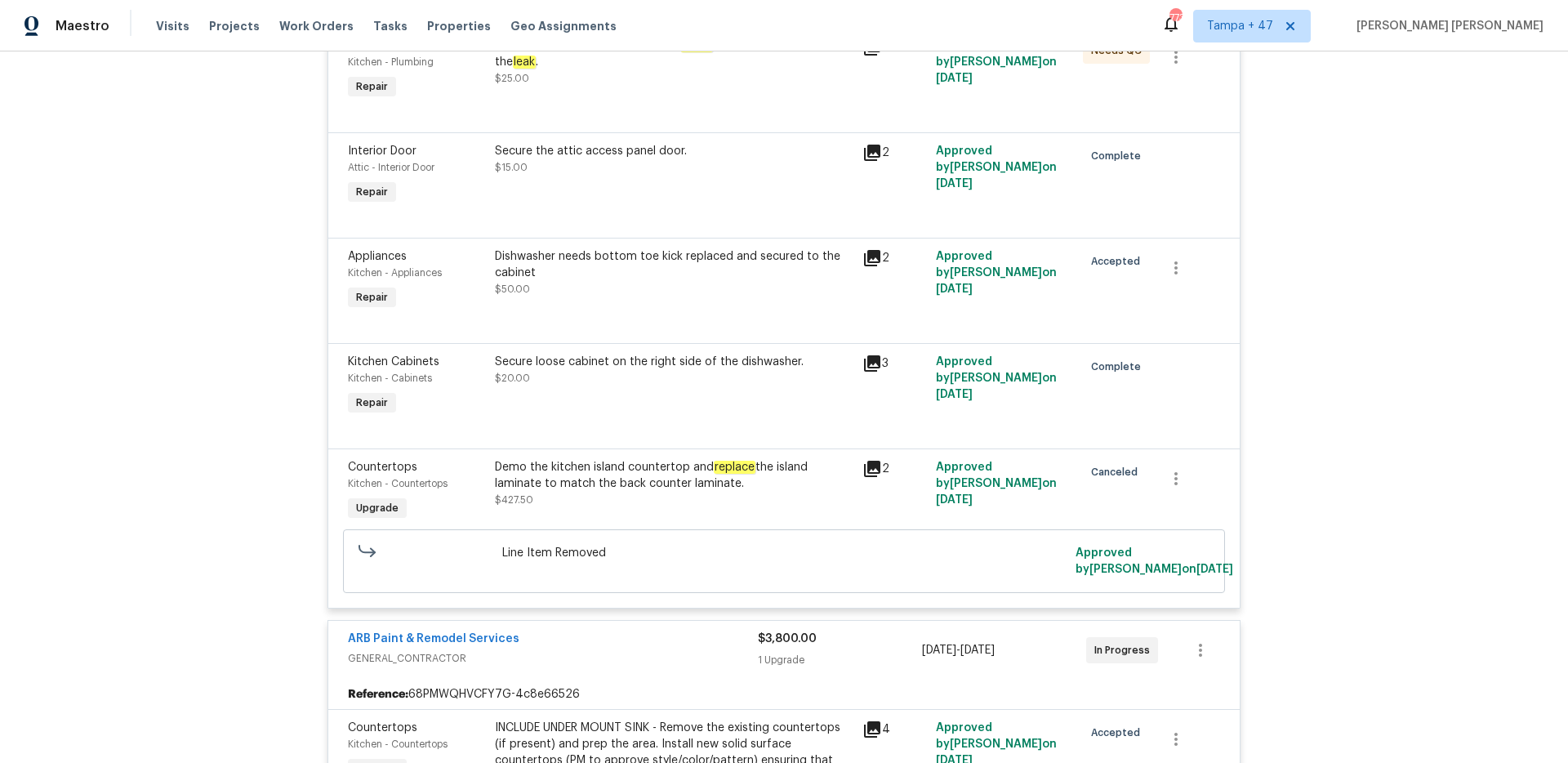
scroll to position [704, 0]
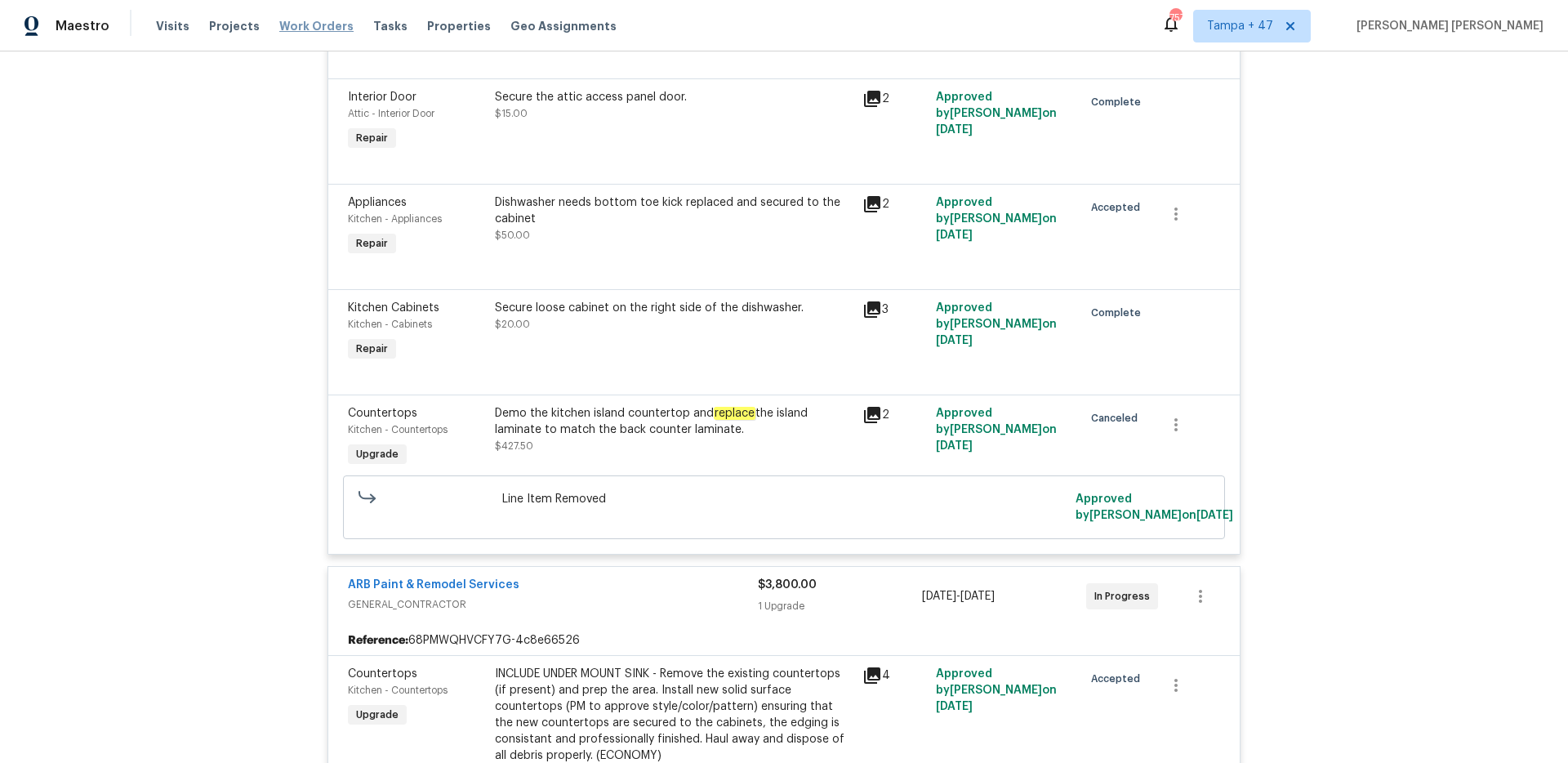
click at [305, 18] on span "Work Orders" at bounding box center [317, 26] width 74 height 16
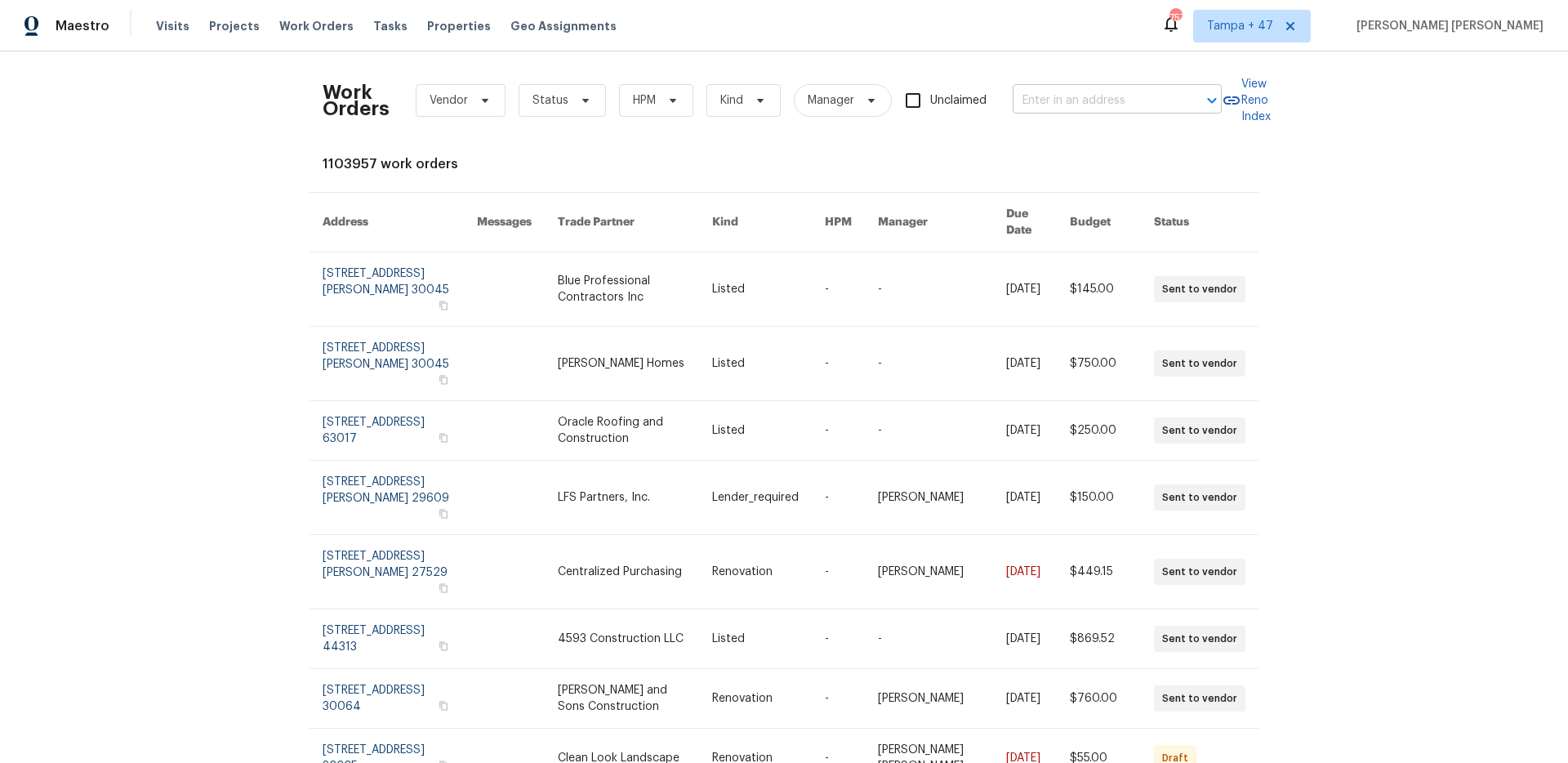
click at [1049, 97] on input "text" at bounding box center [1095, 101] width 163 height 25
paste input "[STREET_ADDRESS]"
type input "[STREET_ADDRESS]"
click at [1068, 145] on li "[STREET_ADDRESS]" at bounding box center [1118, 136] width 209 height 27
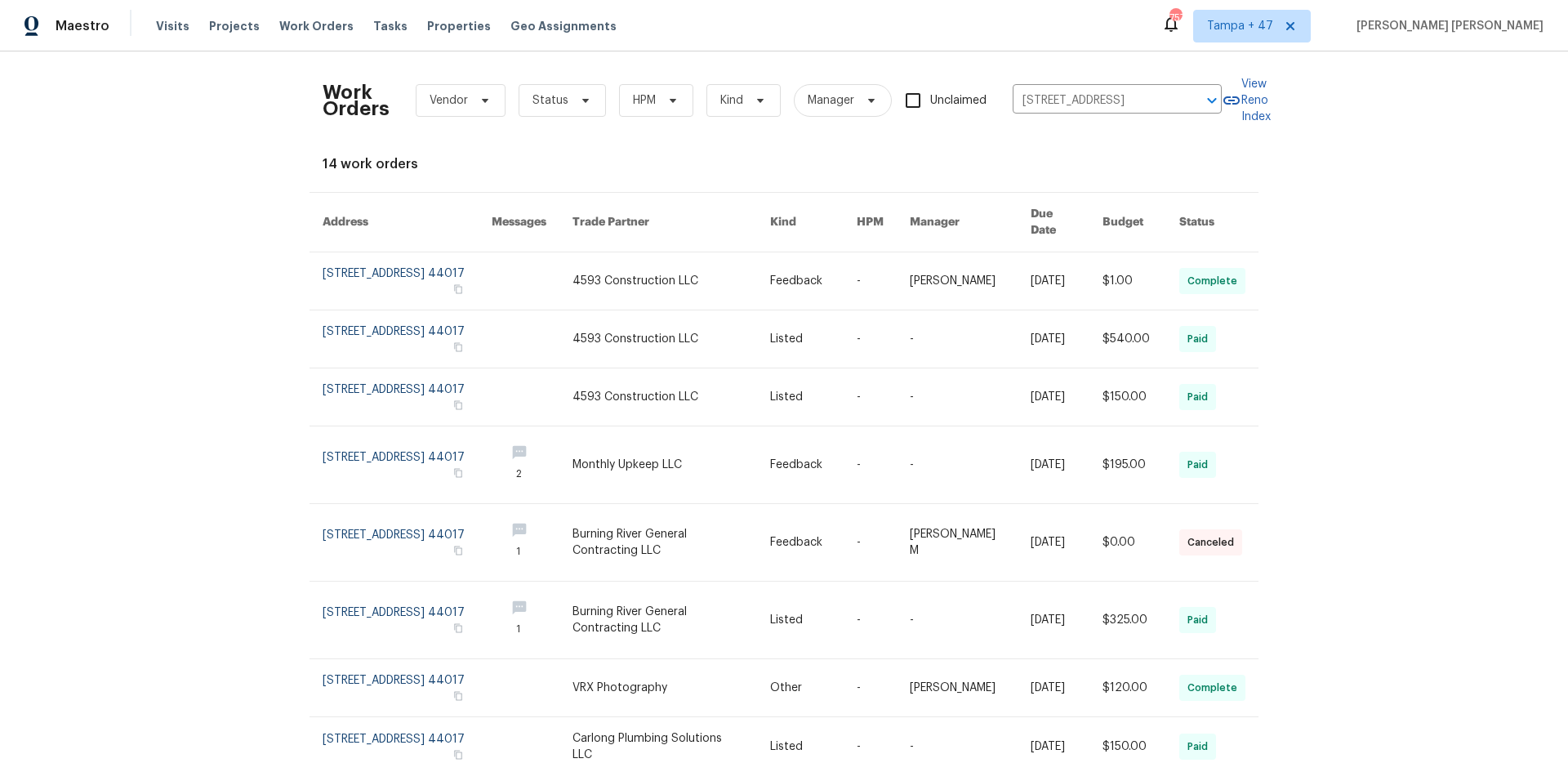
click at [974, 279] on link at bounding box center [970, 280] width 121 height 57
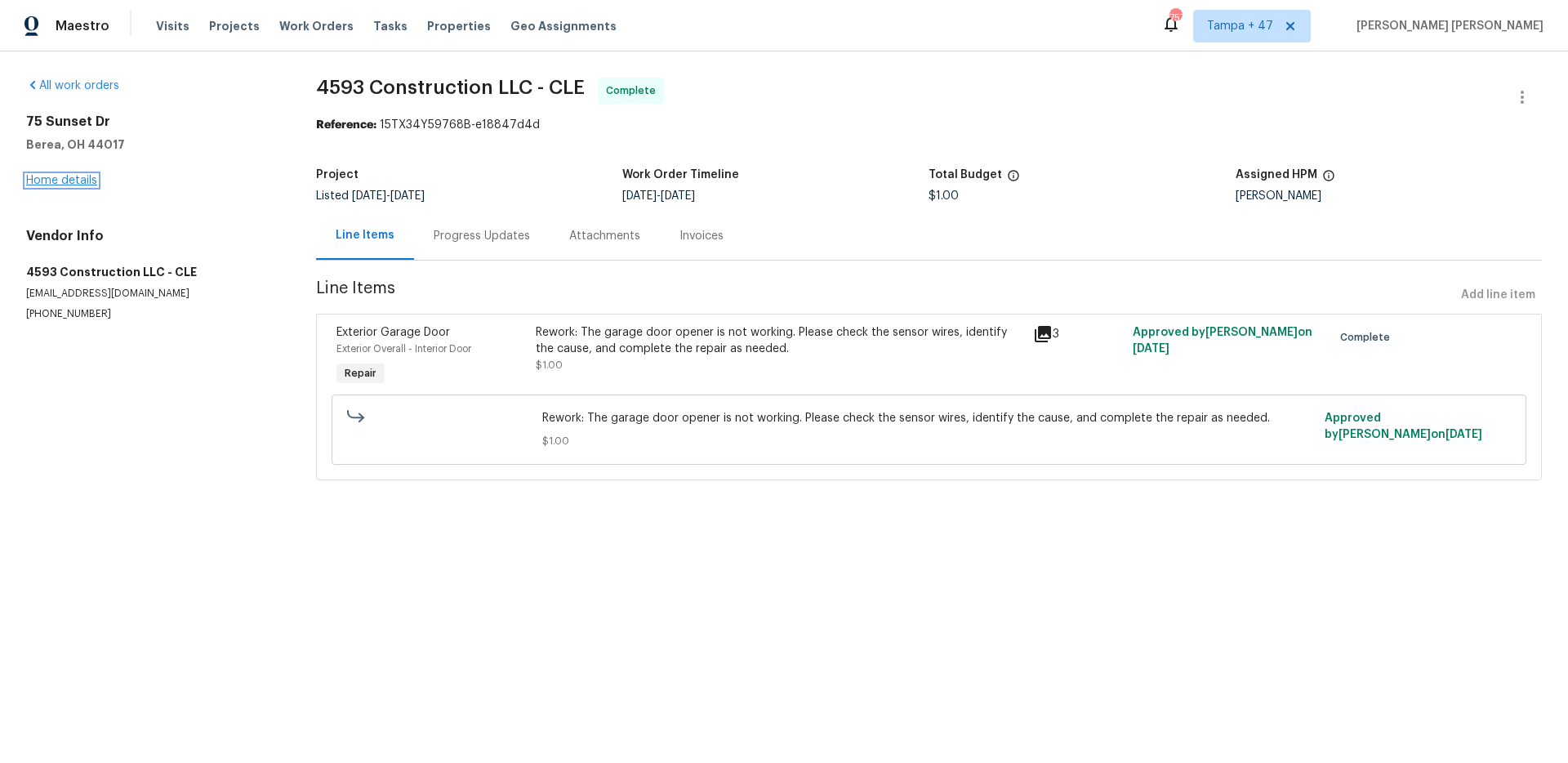
click at [58, 177] on link "Home details" at bounding box center [61, 180] width 71 height 11
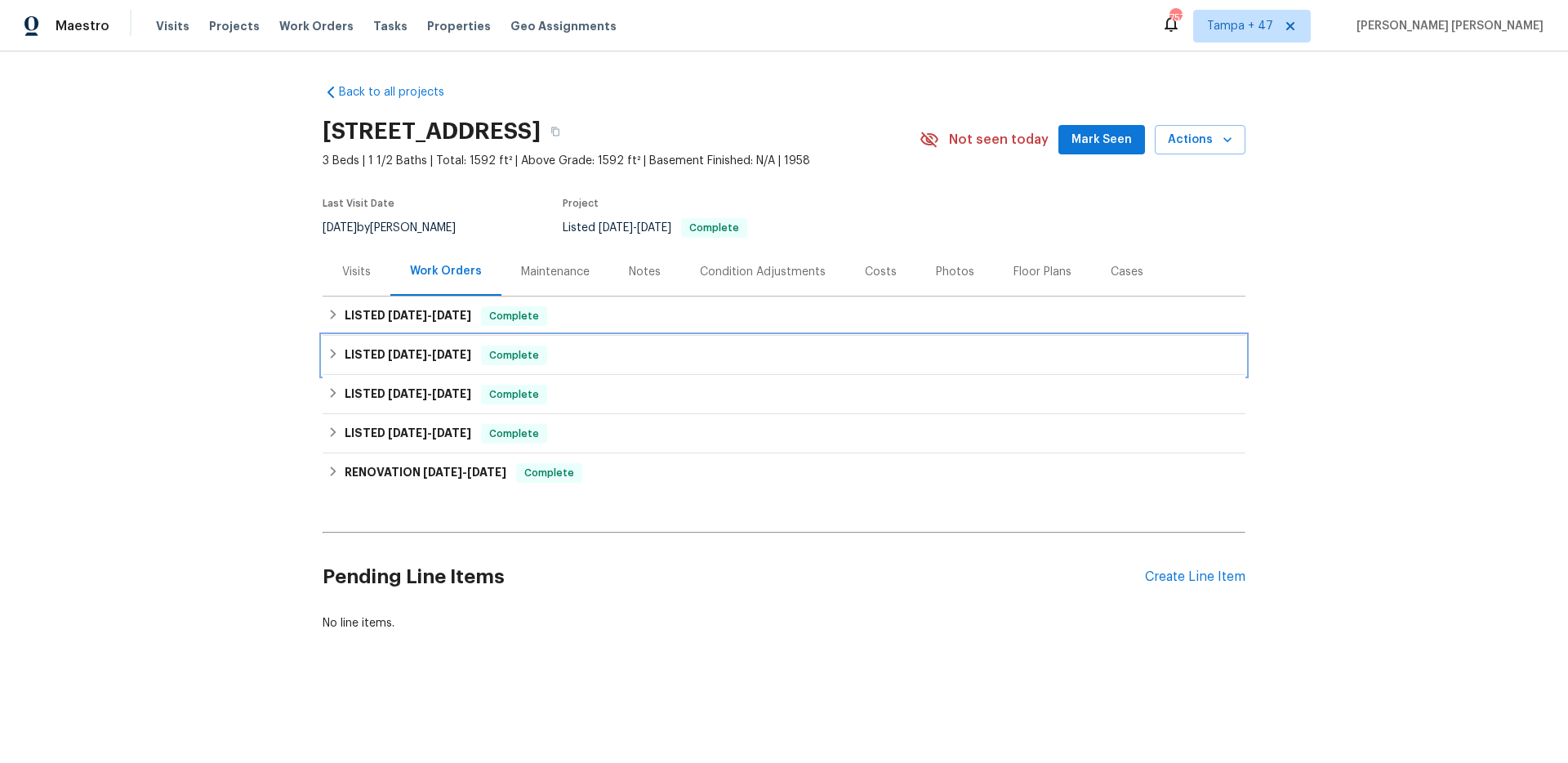
click at [516, 348] on span "Complete" at bounding box center [513, 355] width 63 height 16
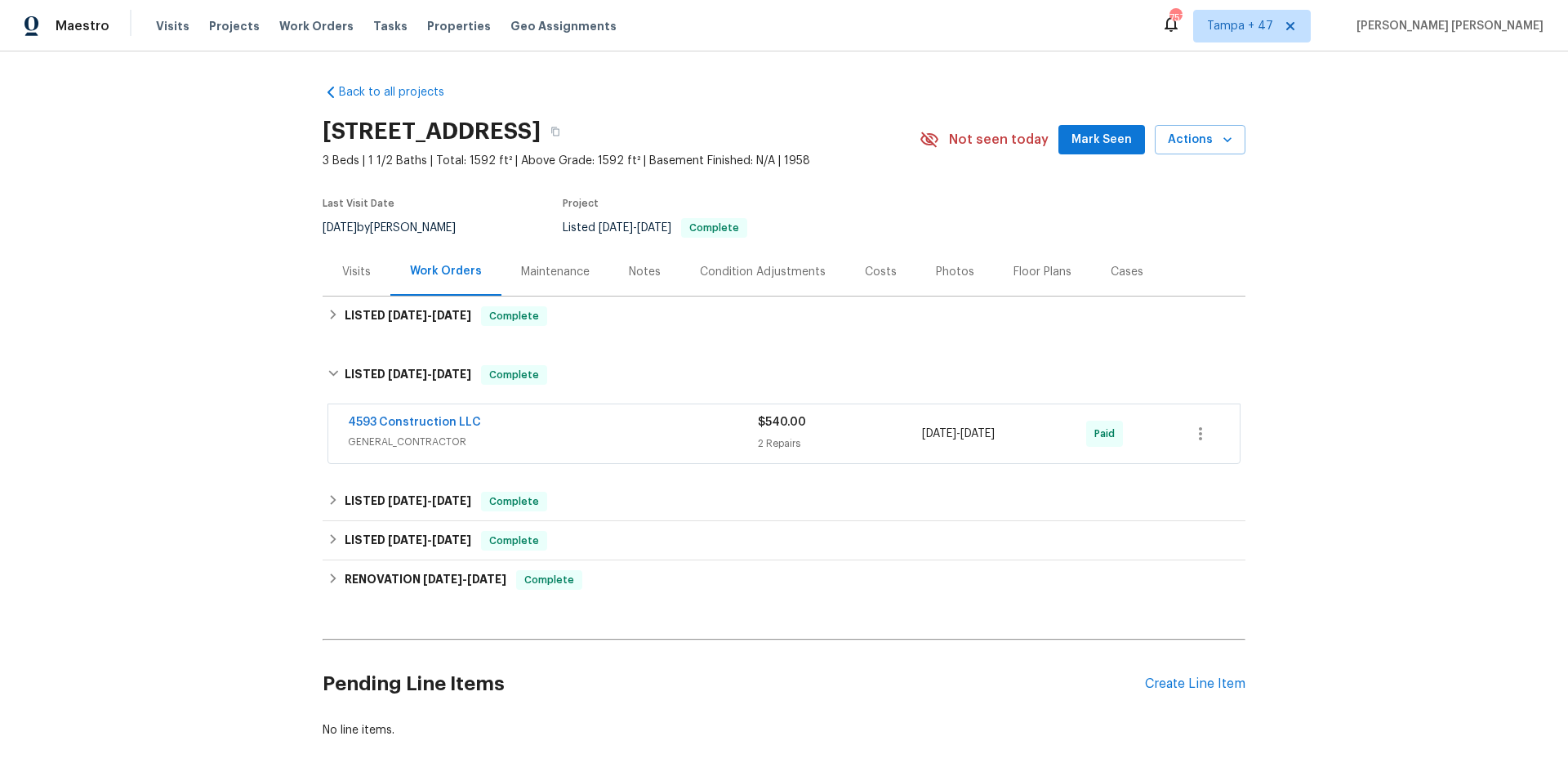
click at [602, 426] on div "4593 Construction LLC" at bounding box center [553, 424] width 410 height 20
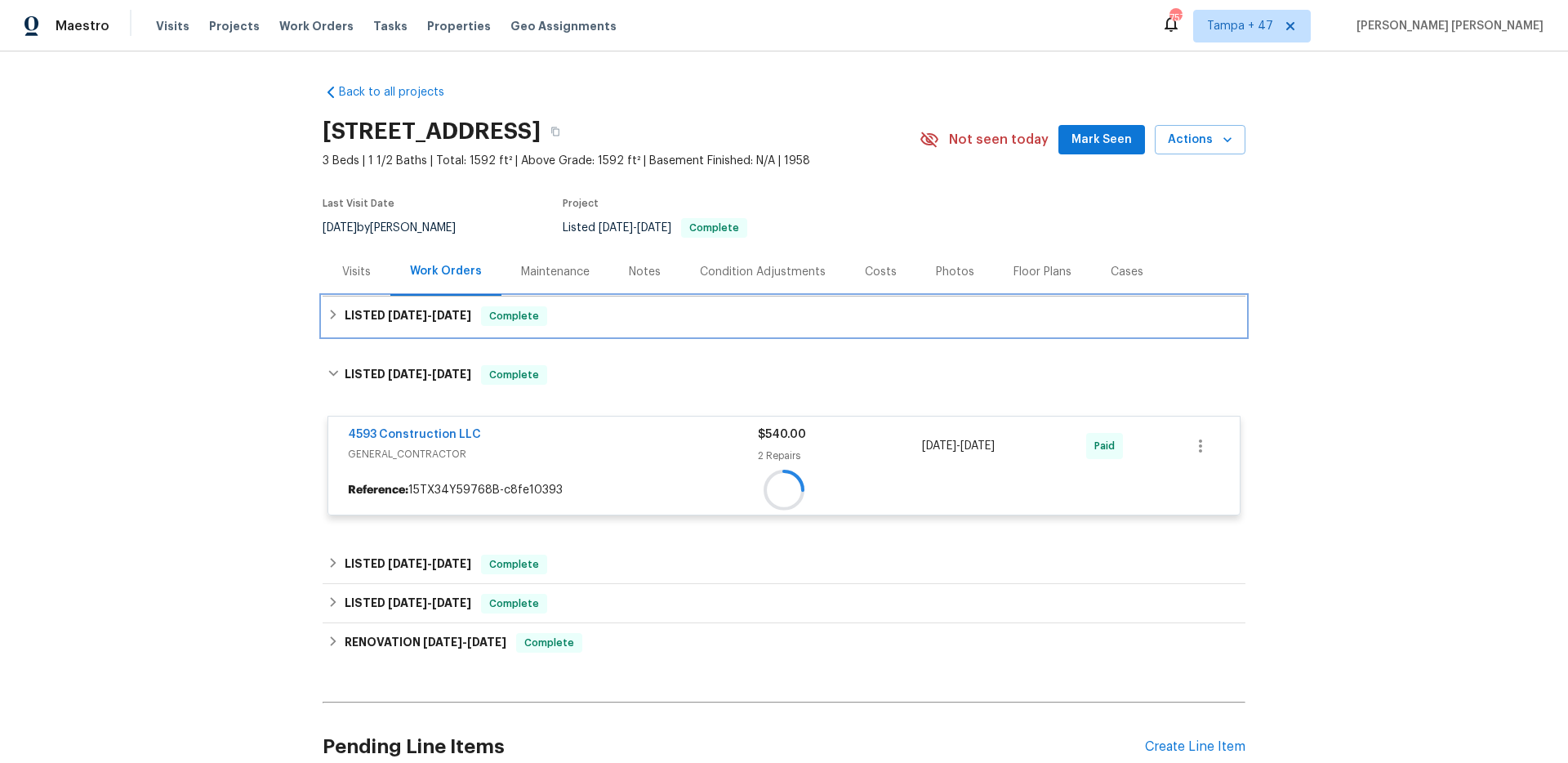
click at [612, 311] on div "LISTED [DATE] - [DATE] Complete" at bounding box center [784, 316] width 913 height 20
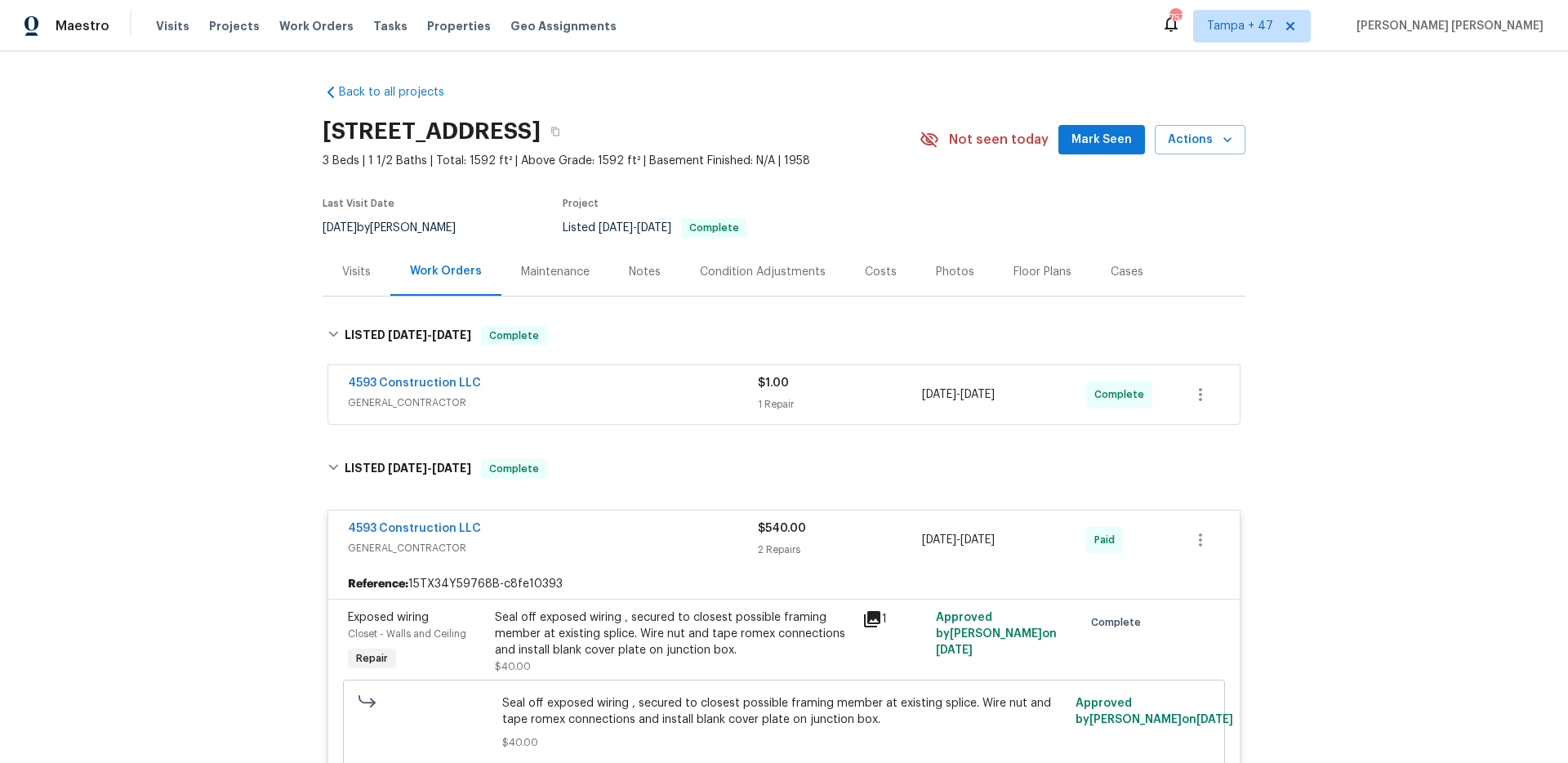
click at [661, 400] on span "GENERAL_CONTRACTOR" at bounding box center [553, 403] width 410 height 16
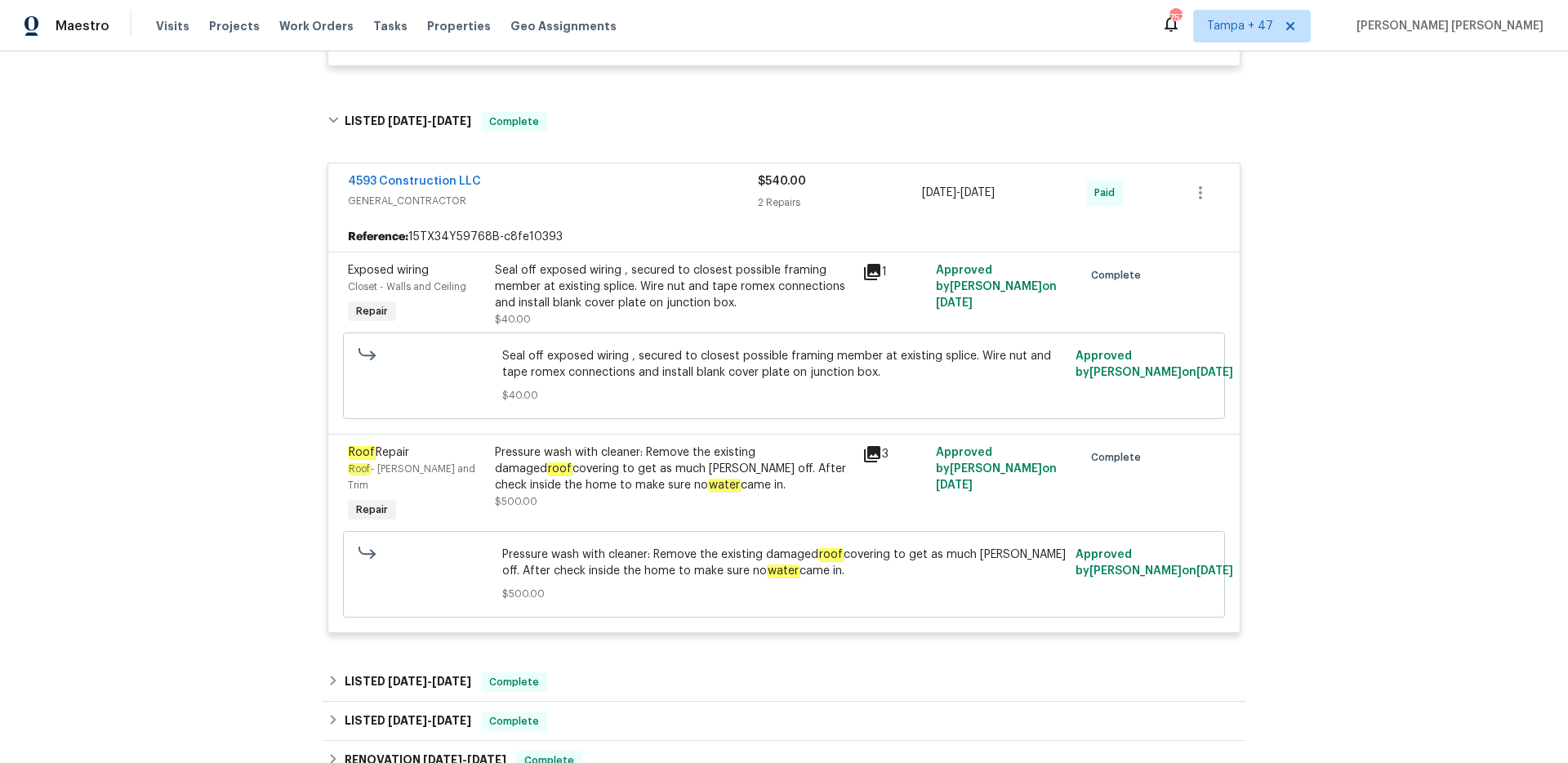
scroll to position [564, 0]
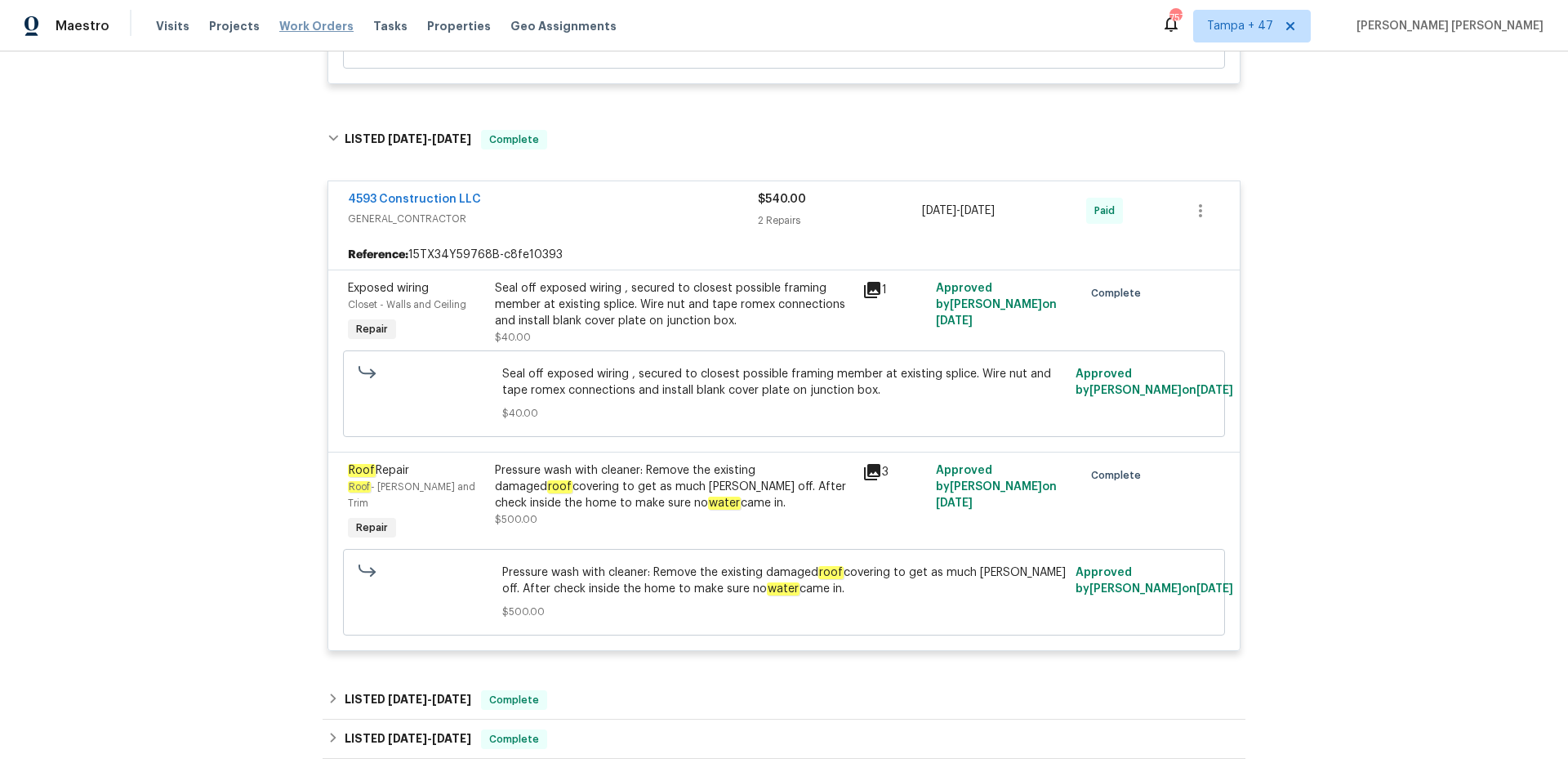
click at [316, 21] on span "Work Orders" at bounding box center [317, 26] width 74 height 16
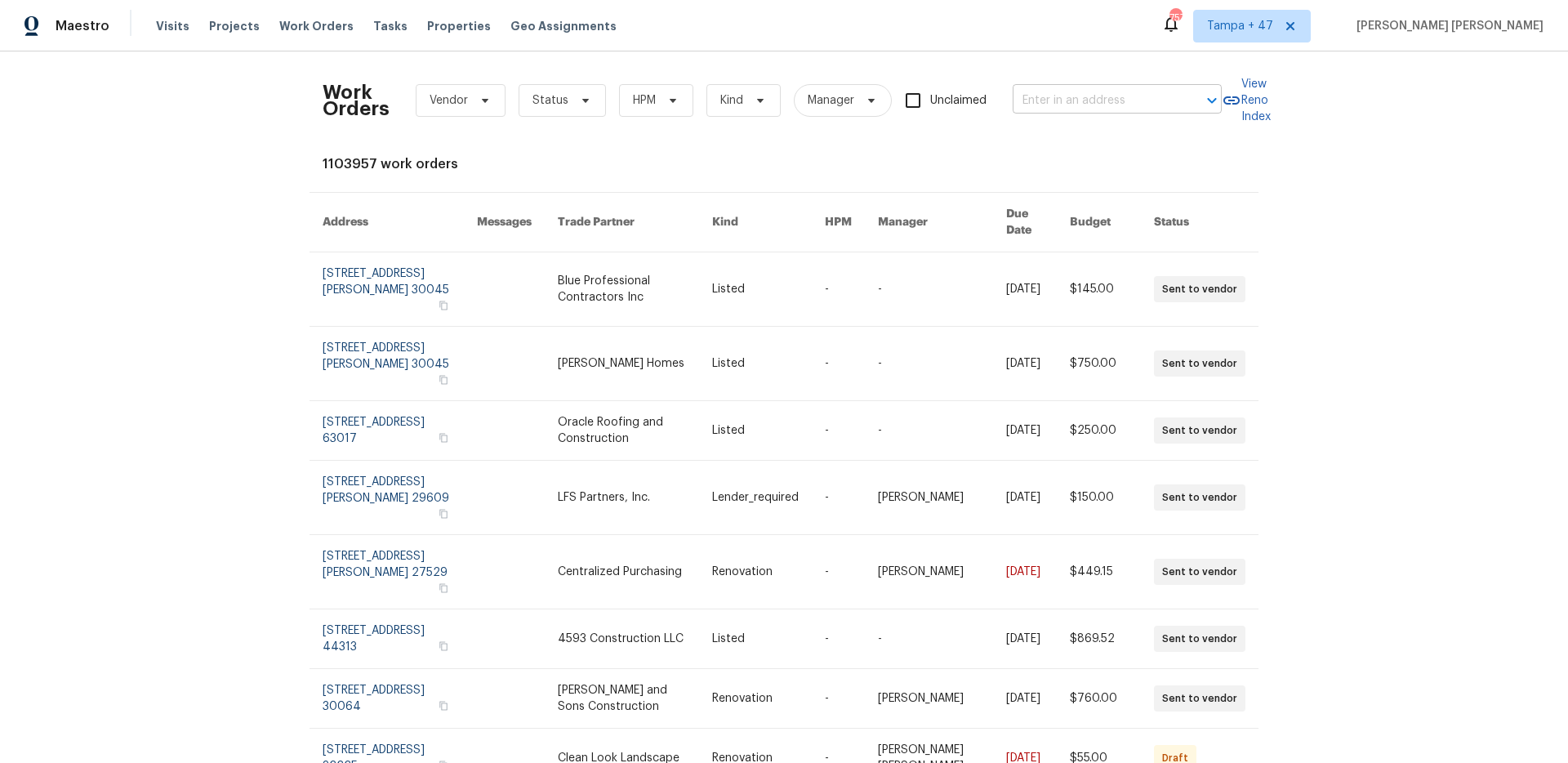
click at [1071, 112] on input "text" at bounding box center [1095, 101] width 163 height 25
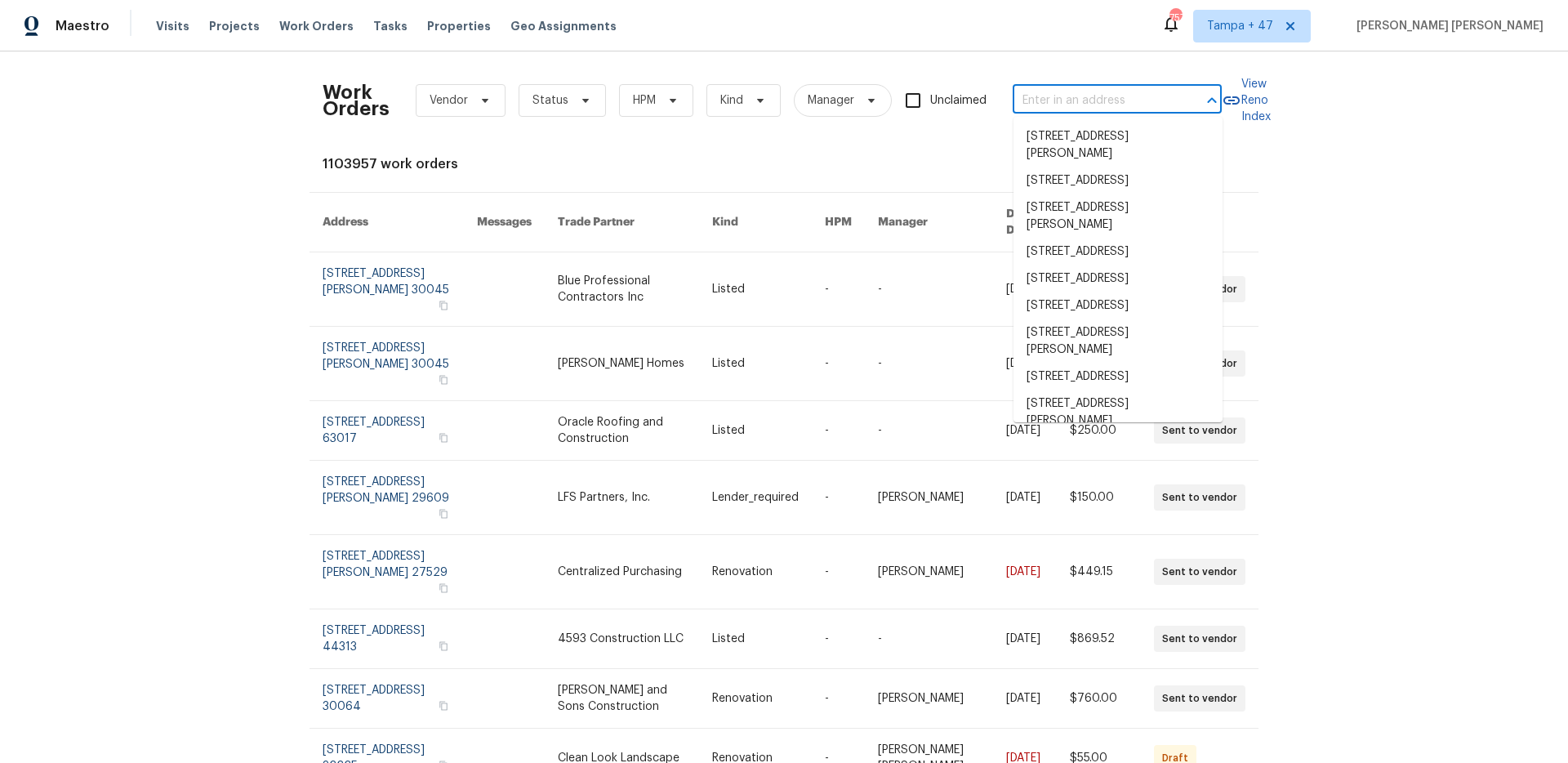
paste input "[STREET_ADDRESS]"
click at [1071, 112] on input "text" at bounding box center [1095, 101] width 163 height 25
type input "[STREET_ADDRESS]"
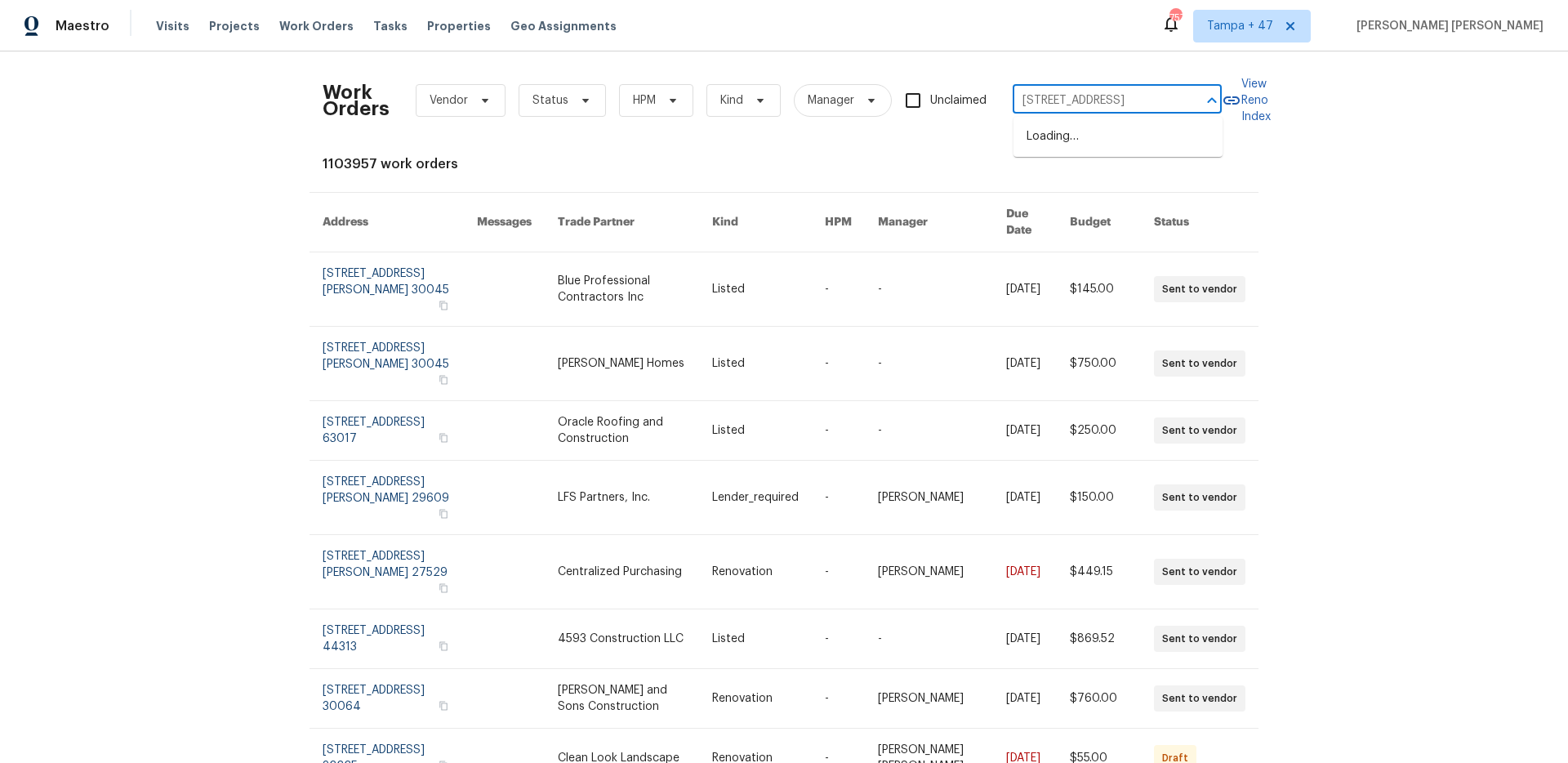
scroll to position [0, 54]
click at [1071, 132] on li "[STREET_ADDRESS]" at bounding box center [1118, 136] width 209 height 27
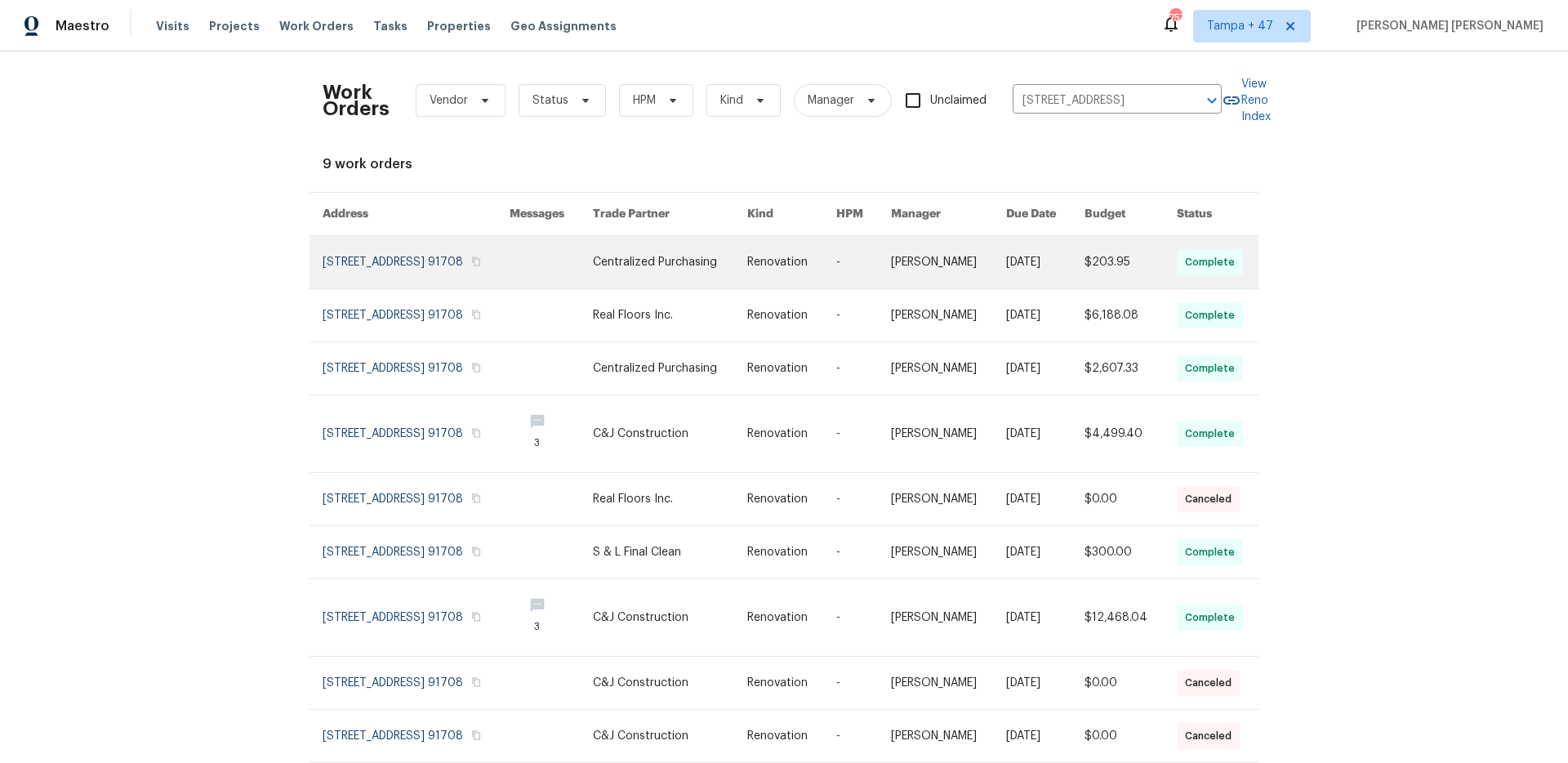
click at [1048, 271] on link at bounding box center [1045, 262] width 78 height 52
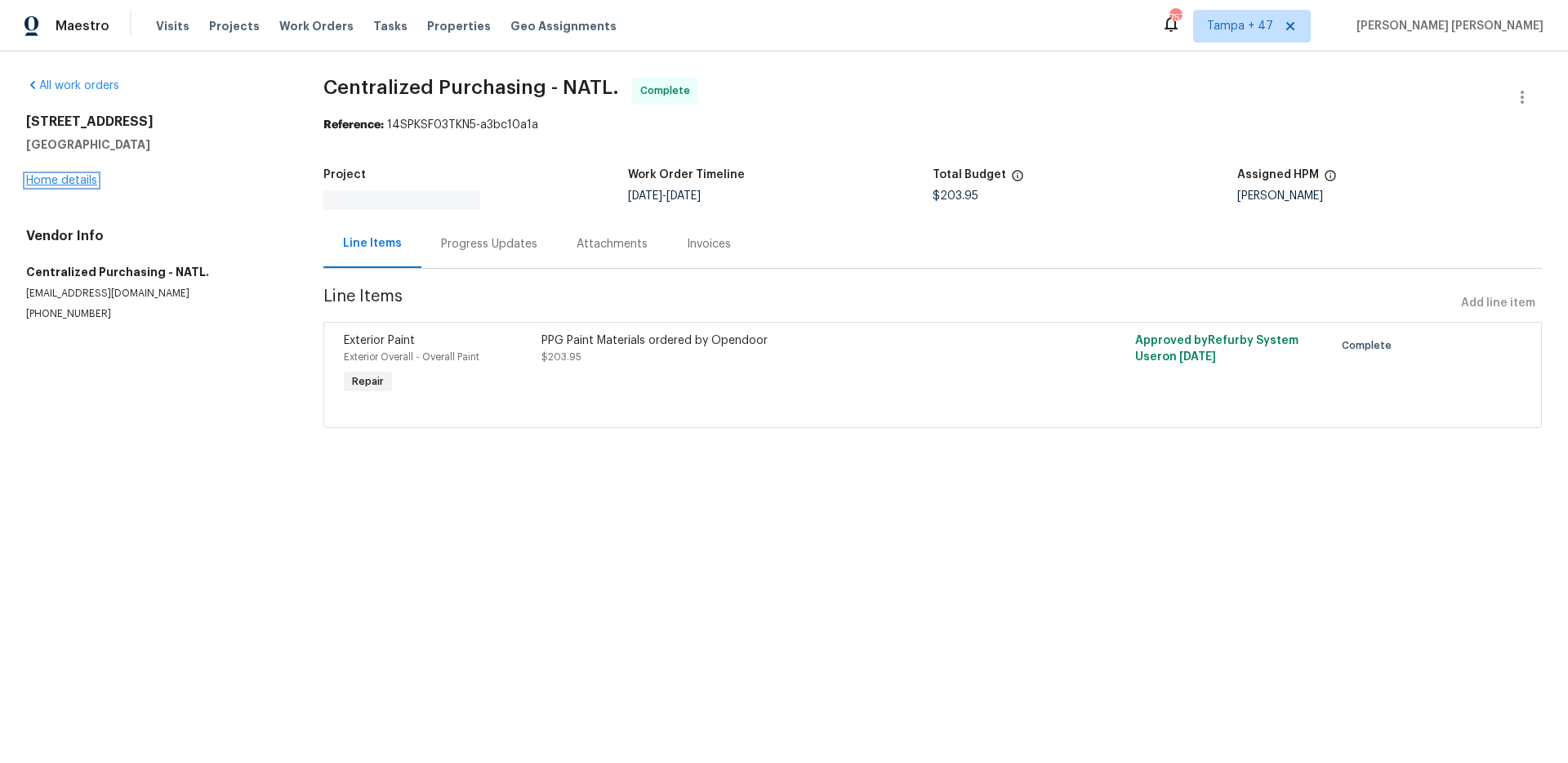
click at [73, 180] on link "Home details" at bounding box center [61, 180] width 71 height 11
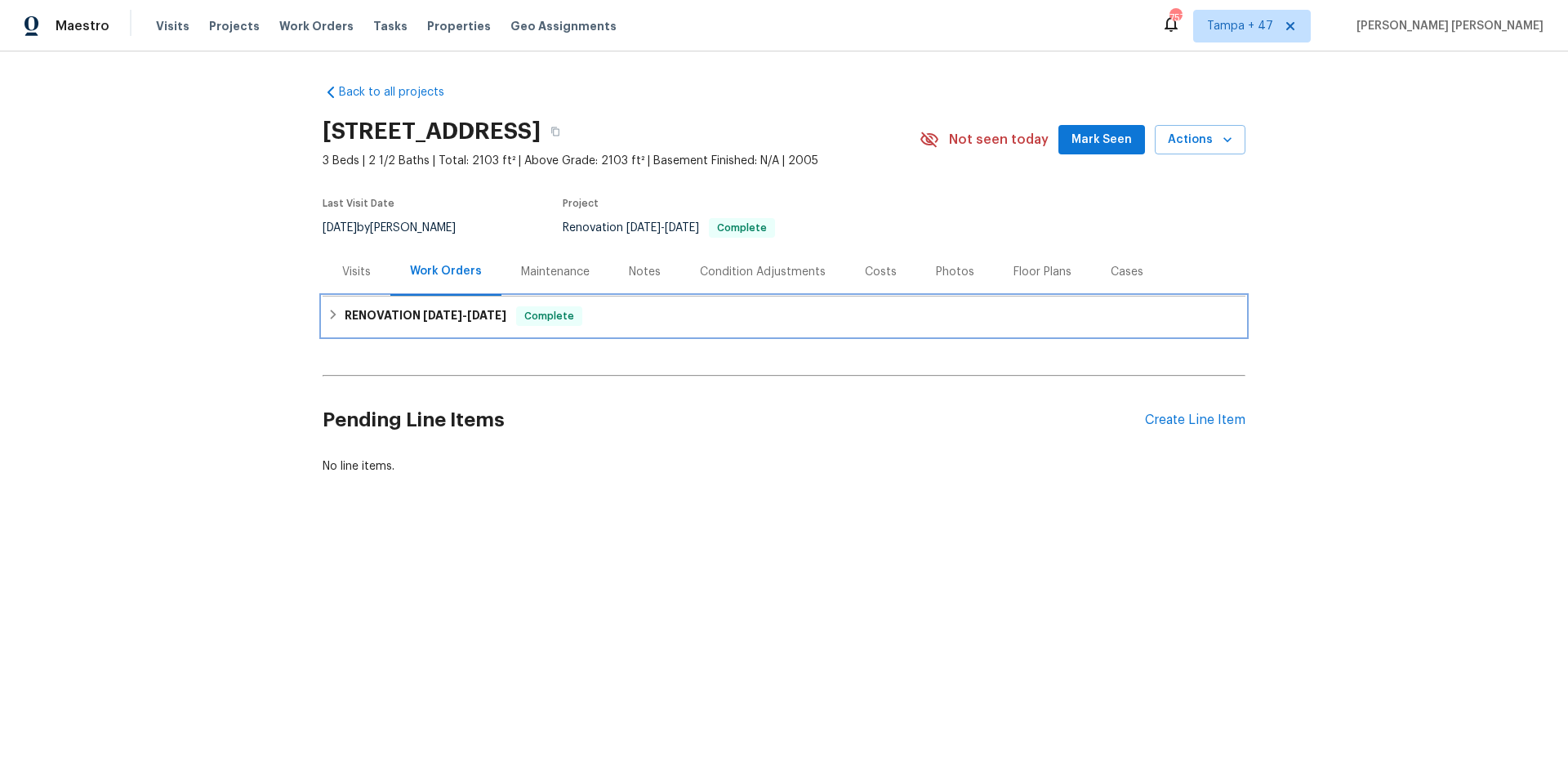
click at [480, 319] on span "[DATE]" at bounding box center [487, 315] width 40 height 11
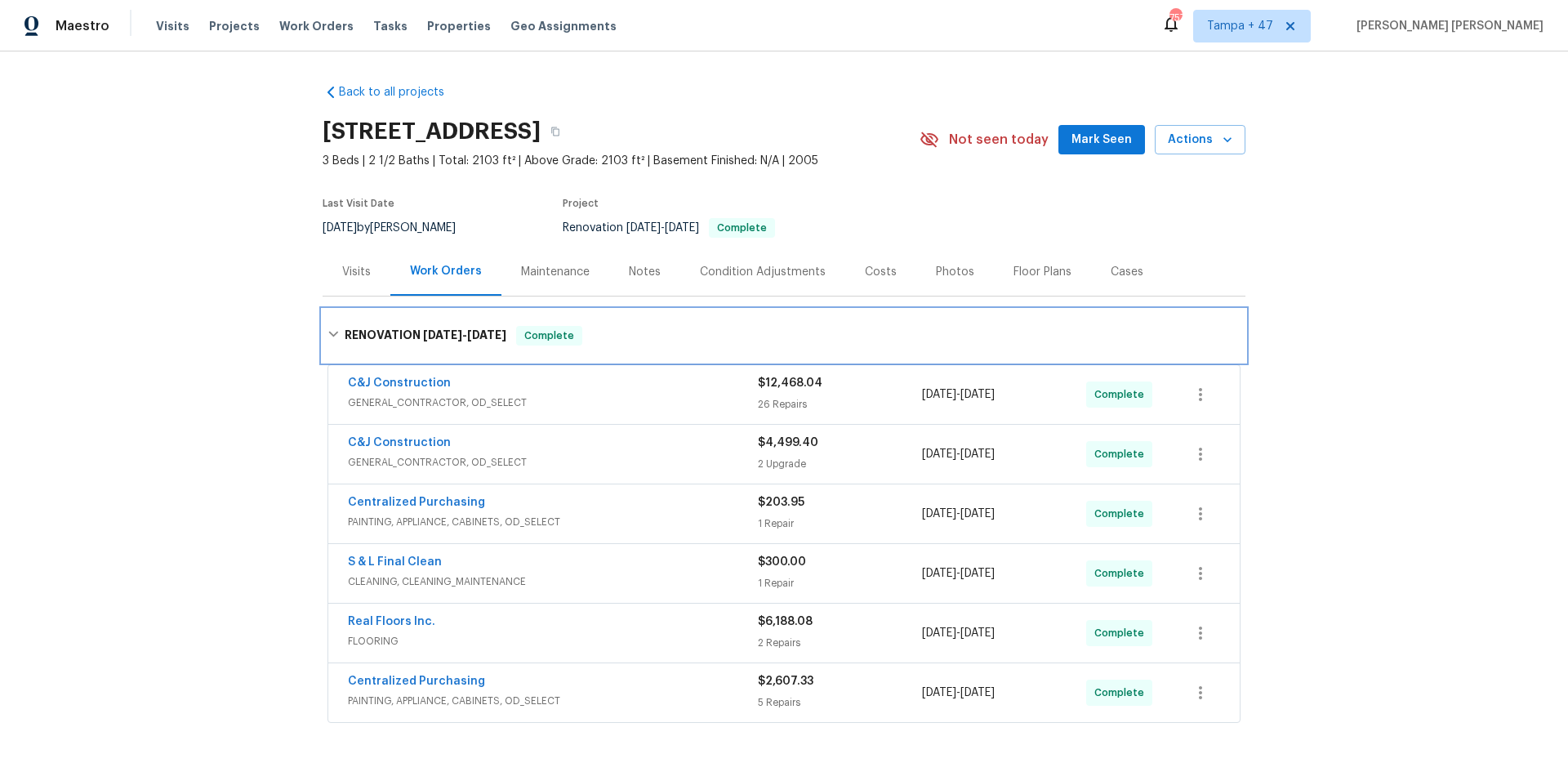
scroll to position [163, 0]
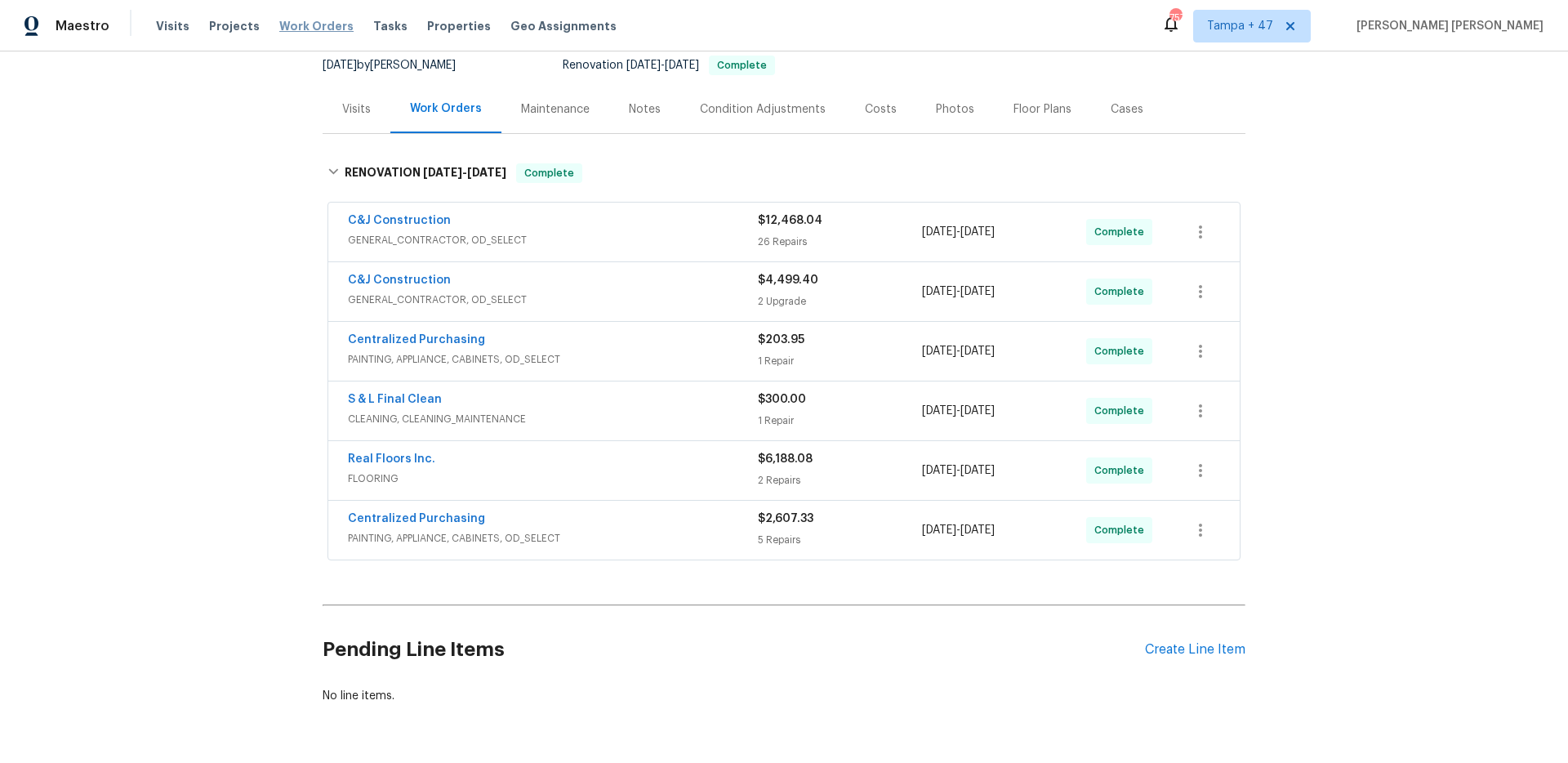
click at [310, 24] on span "Work Orders" at bounding box center [317, 26] width 74 height 16
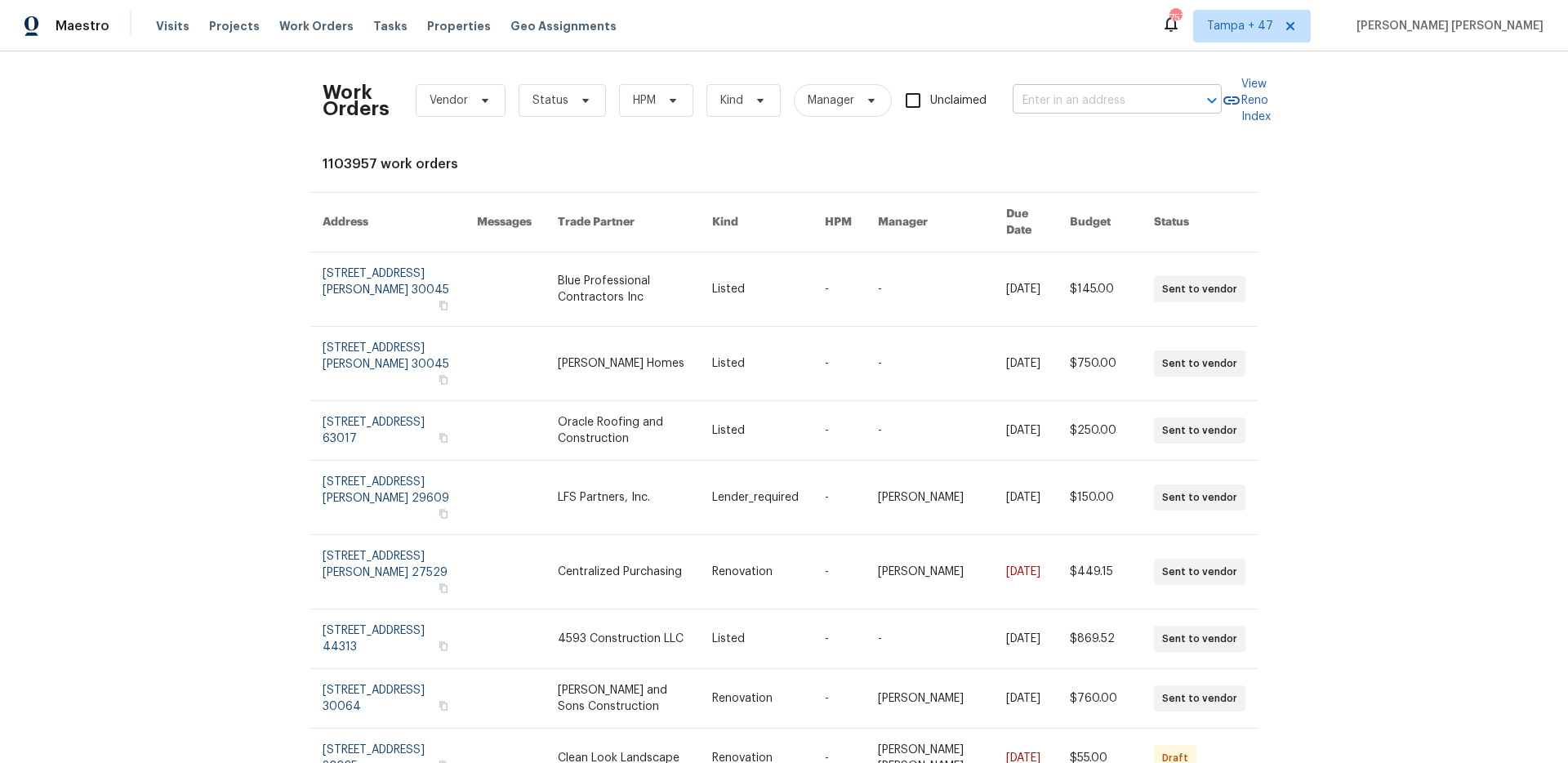
click at [1089, 110] on input "text" at bounding box center [1095, 101] width 163 height 25
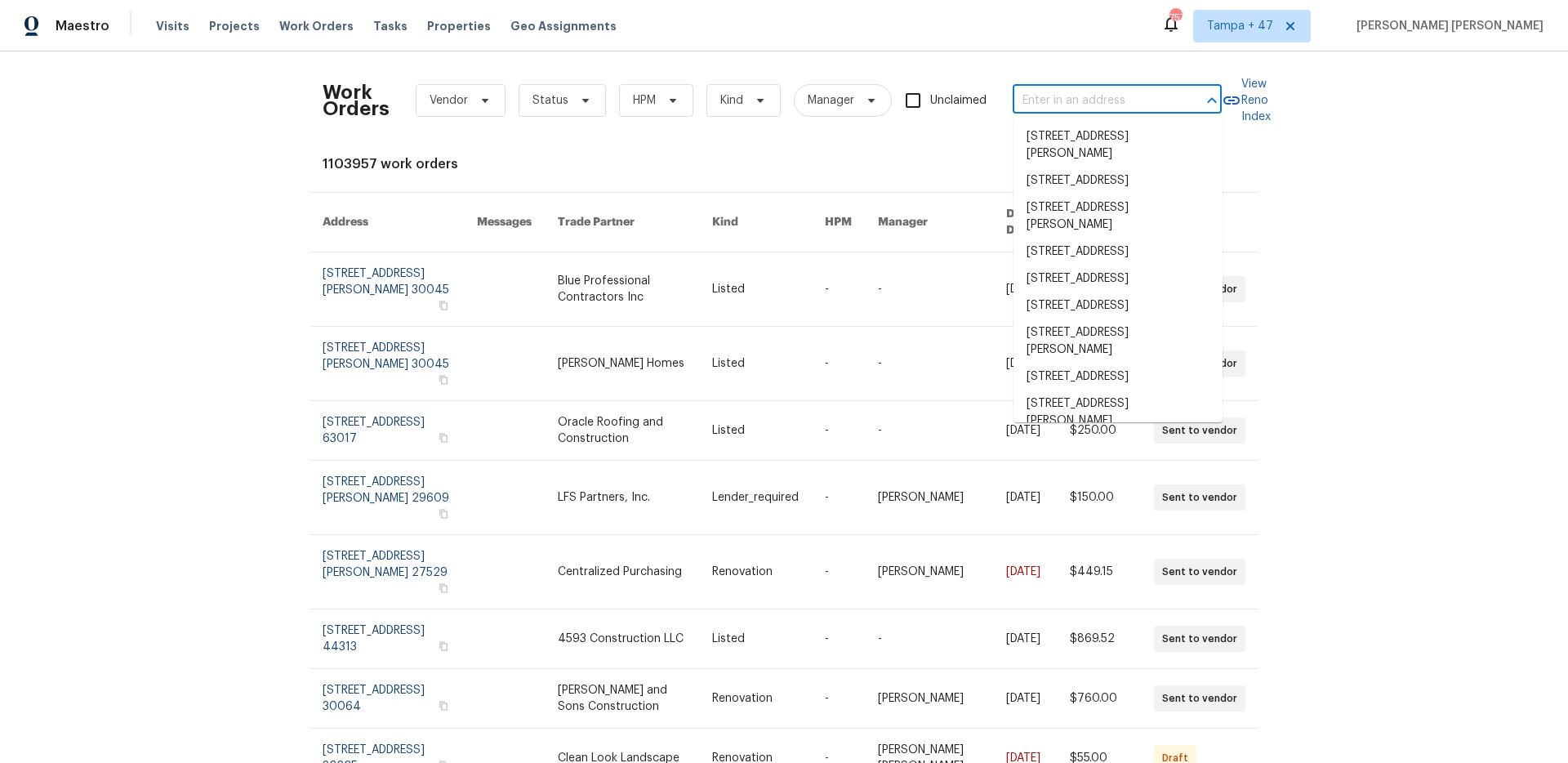
paste input "[STREET_ADDRESS]"
type input "[STREET_ADDRESS]"
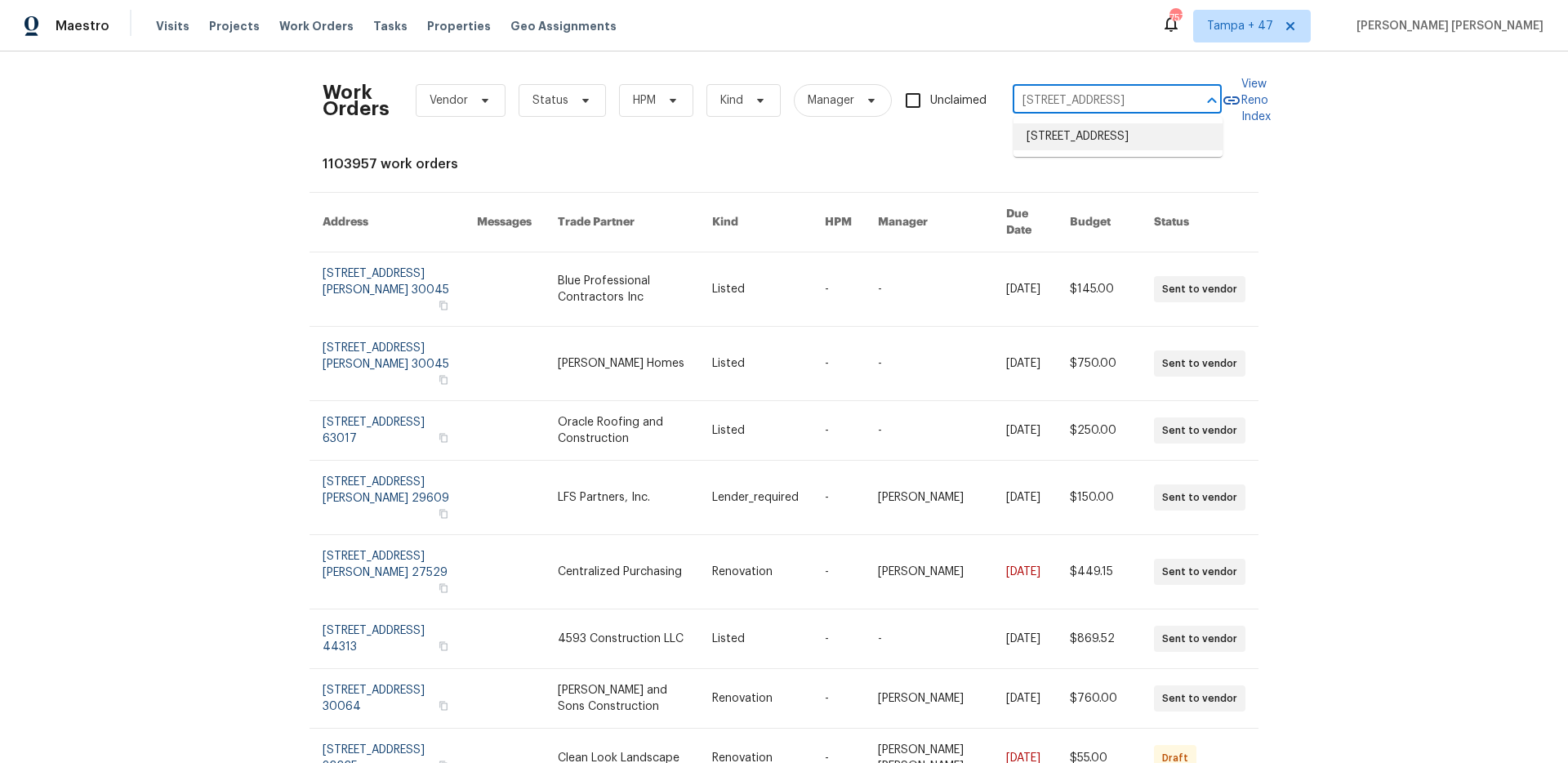
click at [1113, 138] on li "[STREET_ADDRESS]" at bounding box center [1118, 136] width 209 height 27
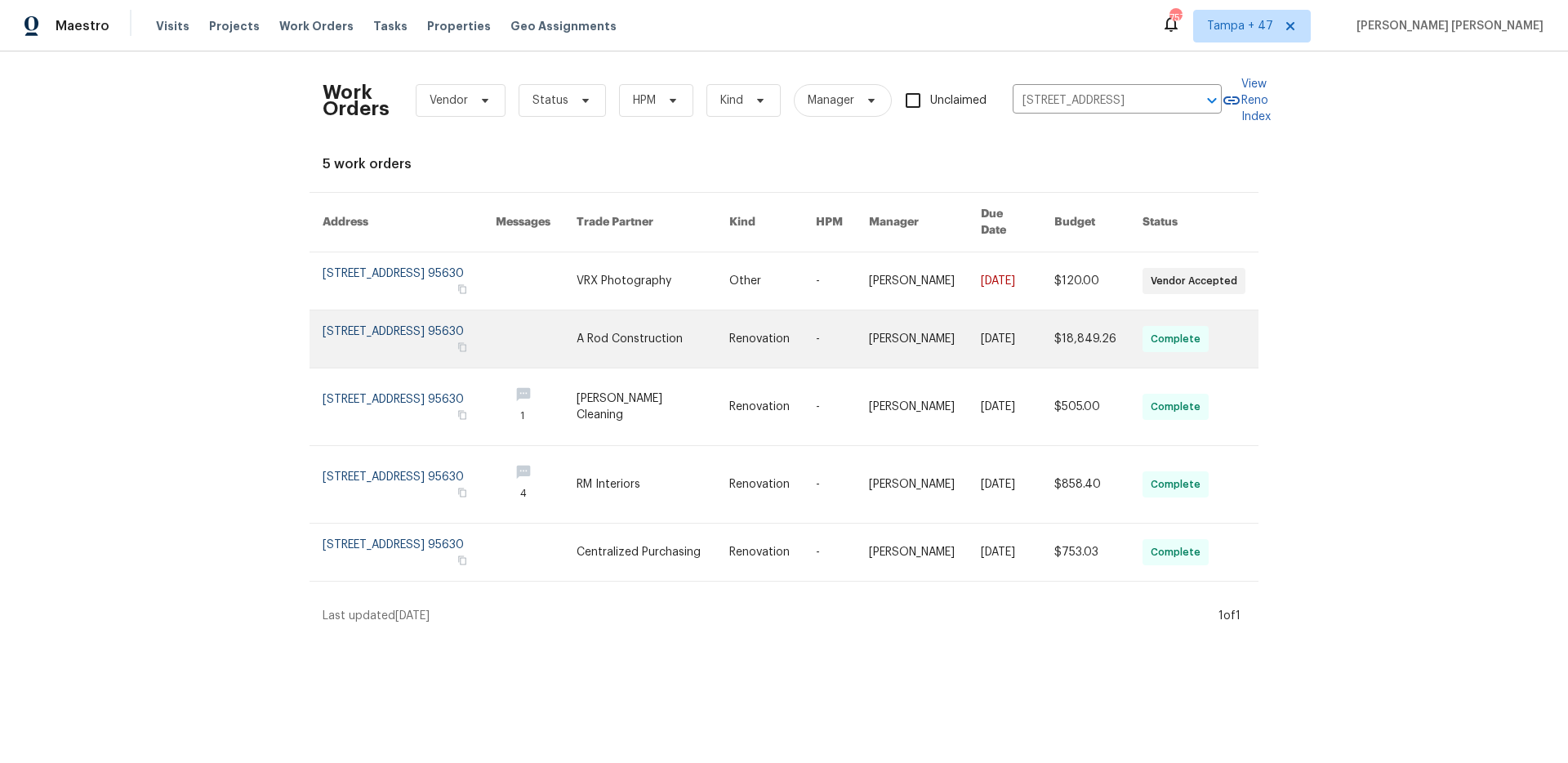
click at [997, 325] on link at bounding box center [1018, 339] width 73 height 57
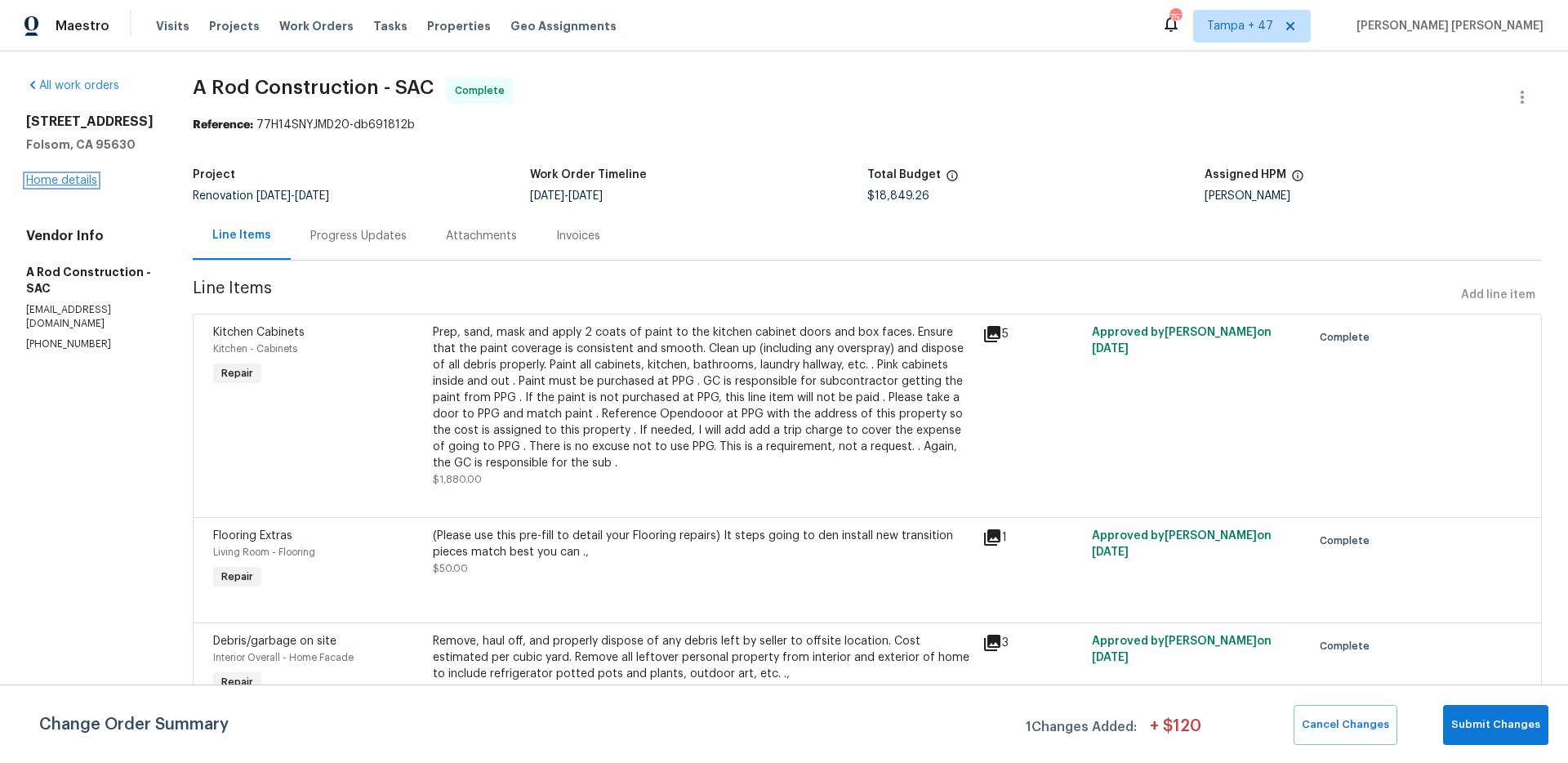
click at [66, 184] on link "Home details" at bounding box center [61, 180] width 71 height 11
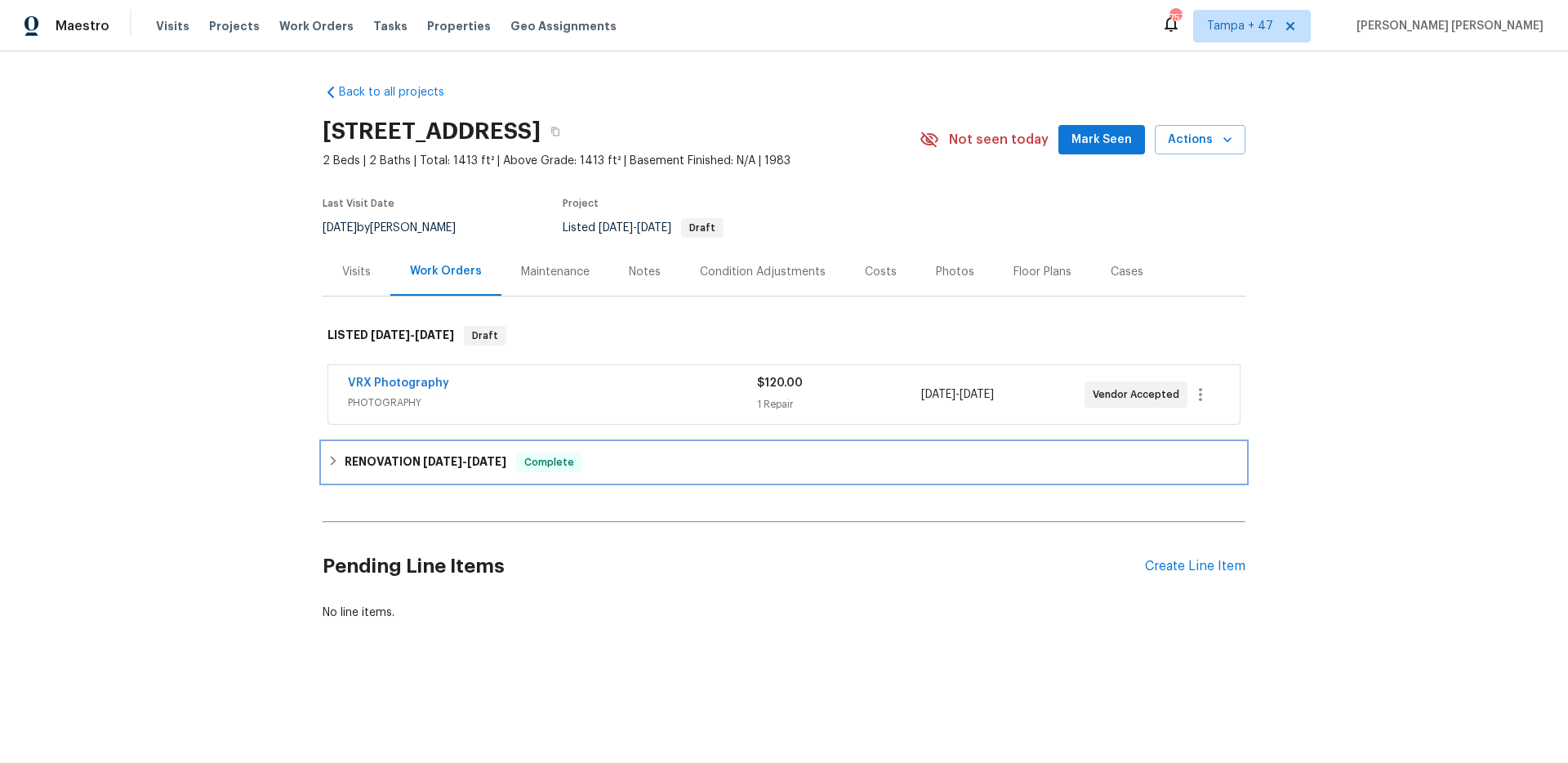
click at [485, 456] on span "[DATE]" at bounding box center [487, 461] width 40 height 11
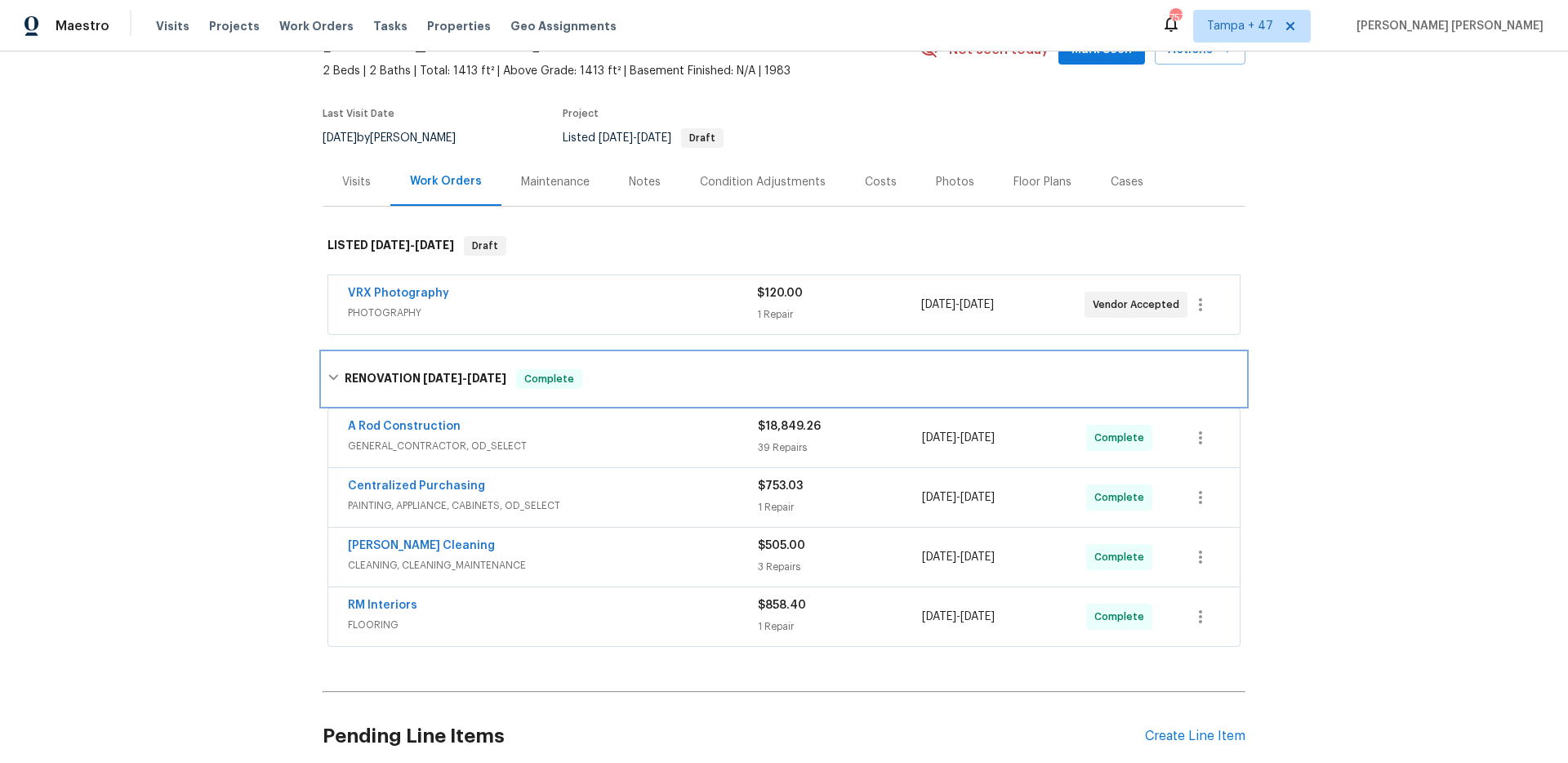
scroll to position [146, 0]
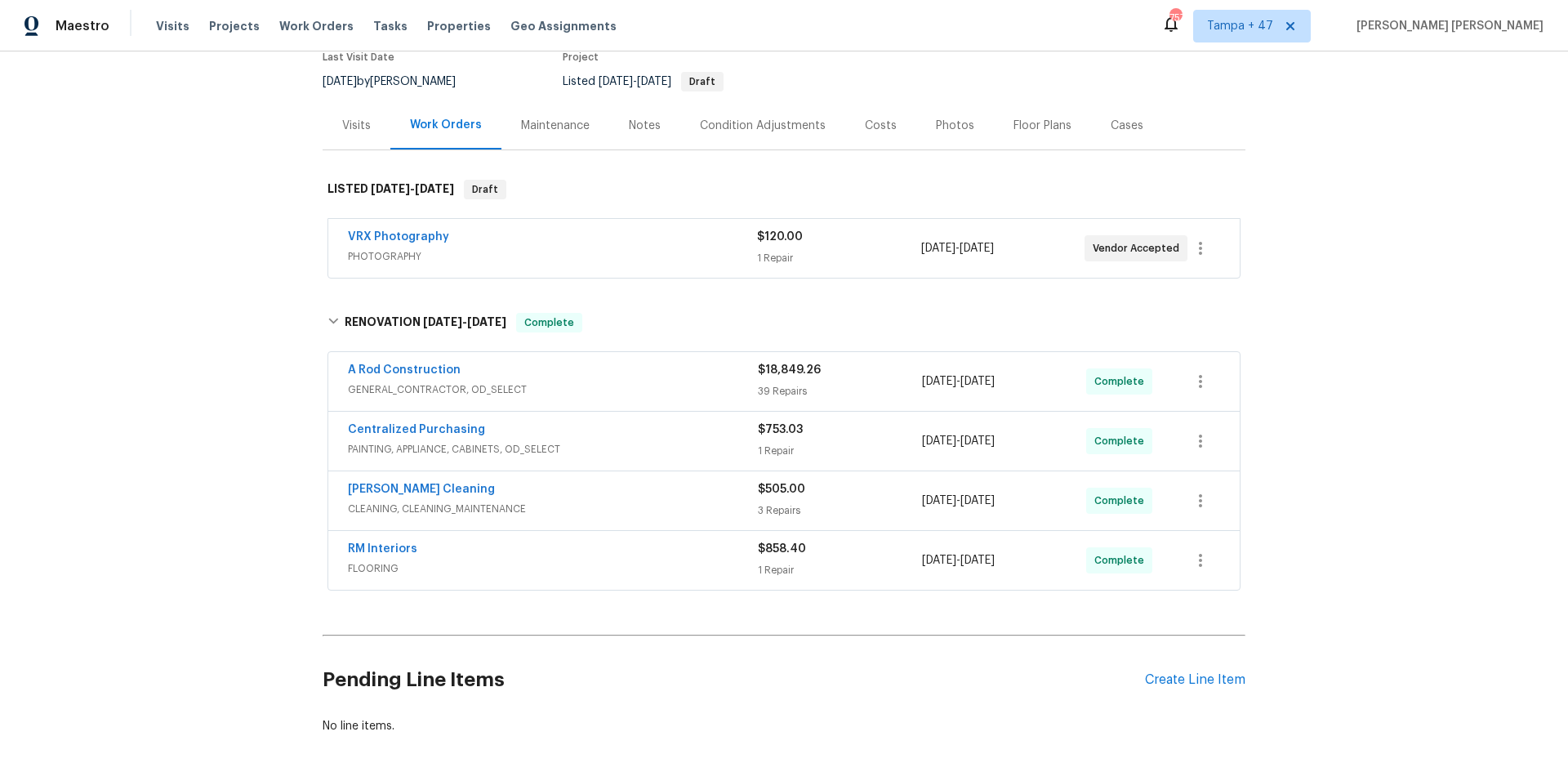
click at [586, 362] on div "A Rod Construction" at bounding box center [553, 372] width 410 height 20
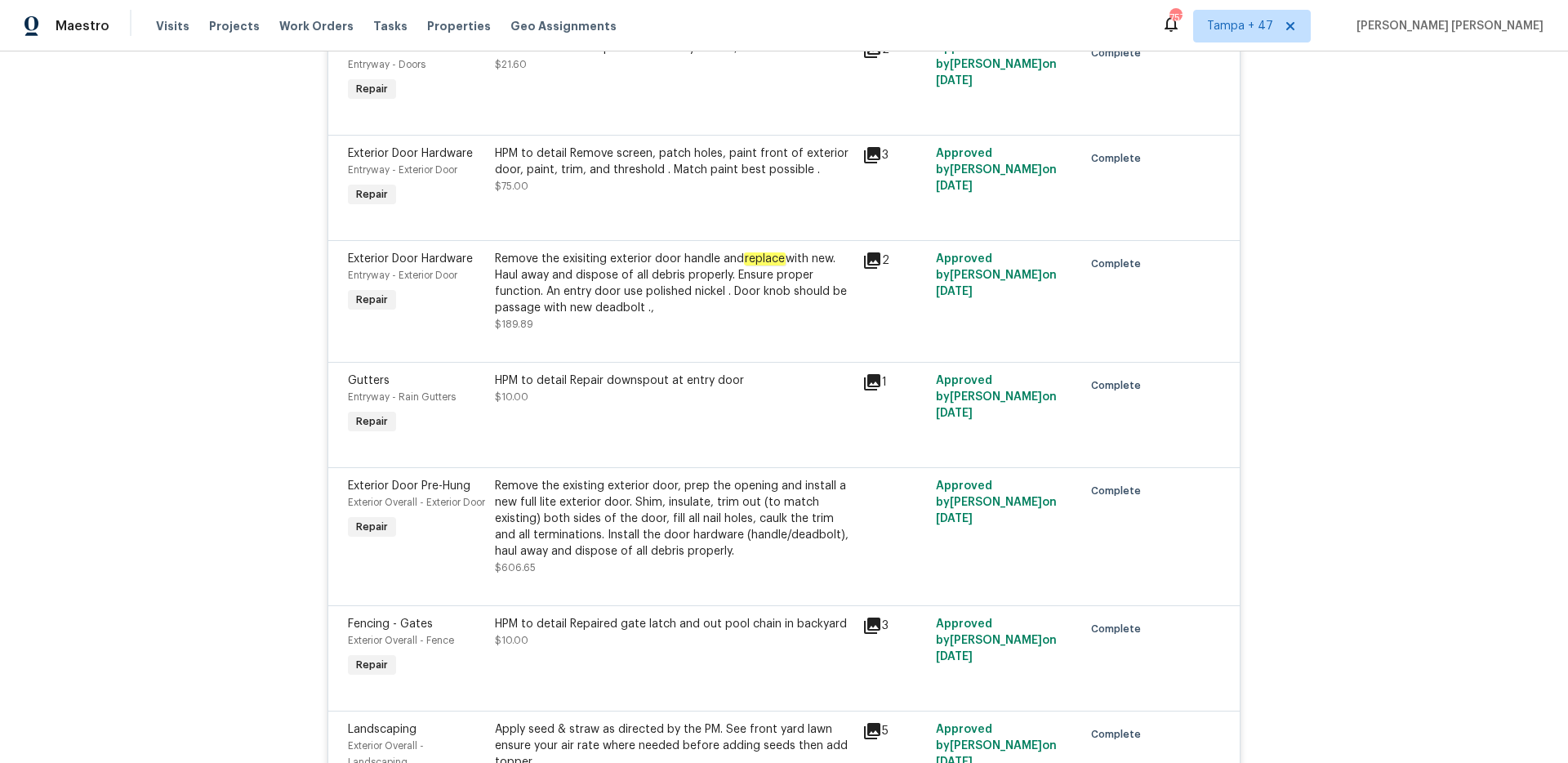
scroll to position [1389, 0]
